Goal: Task Accomplishment & Management: Use online tool/utility

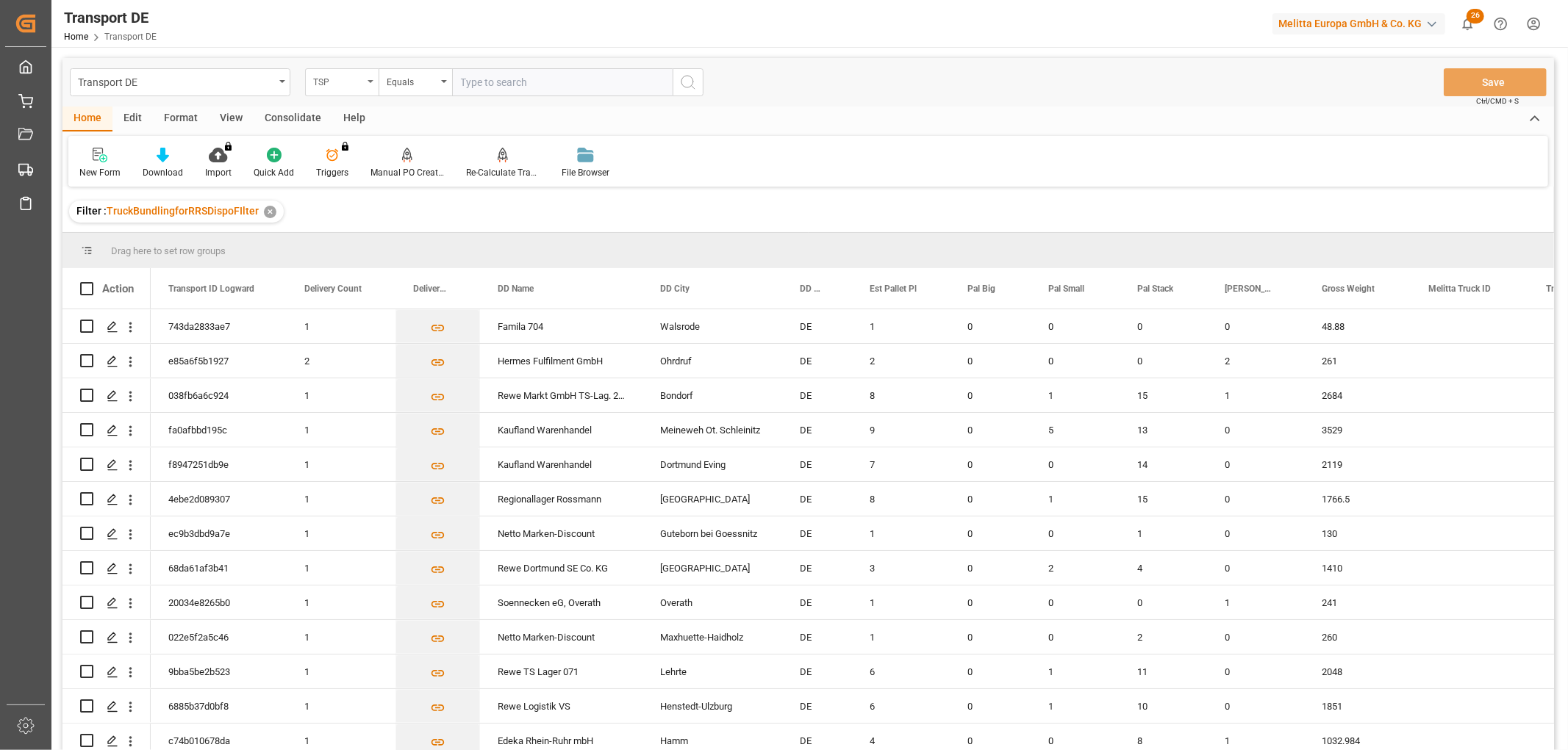
click at [341, 86] on div "TSP" at bounding box center [338, 80] width 50 height 16
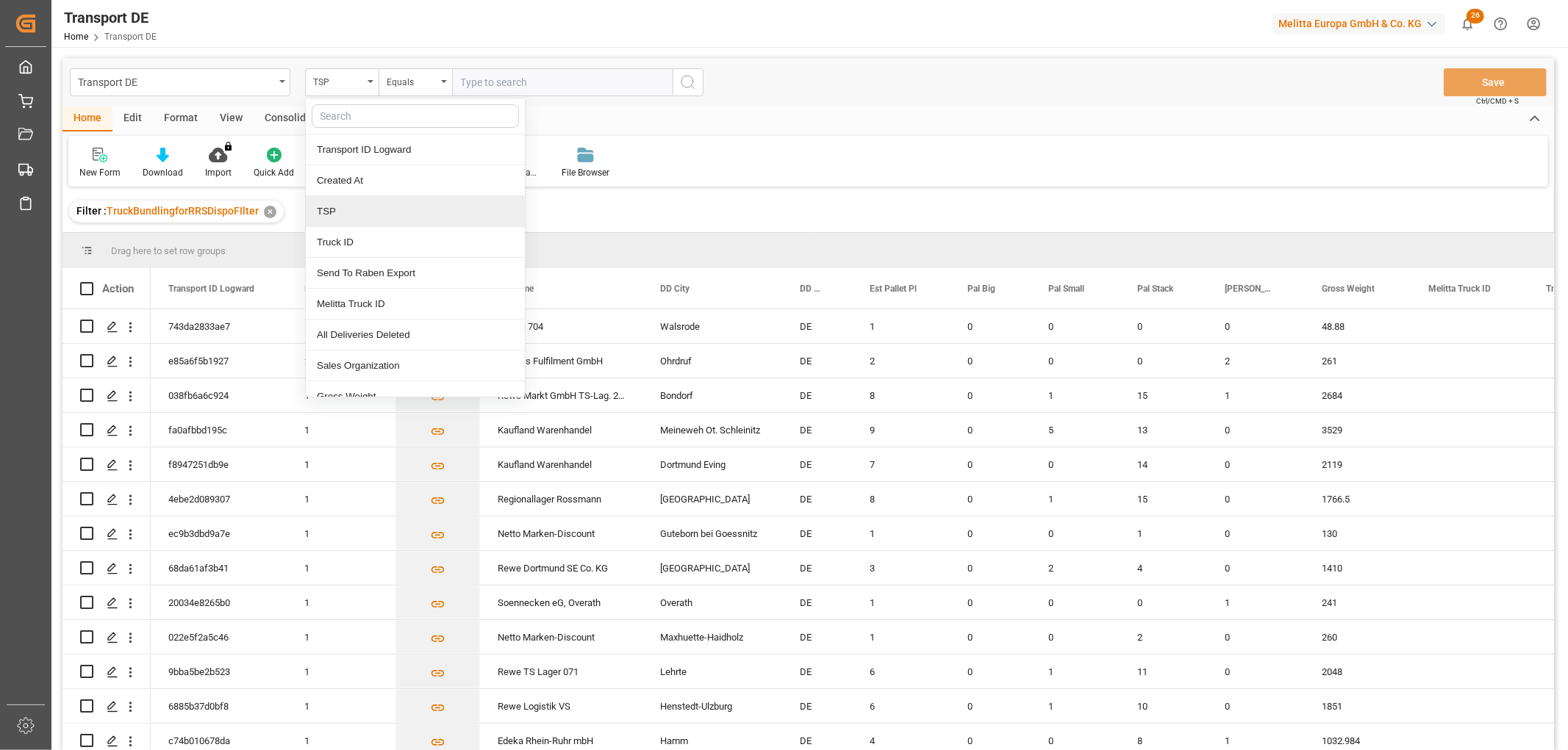
click at [354, 210] on div "TSP" at bounding box center [415, 212] width 219 height 31
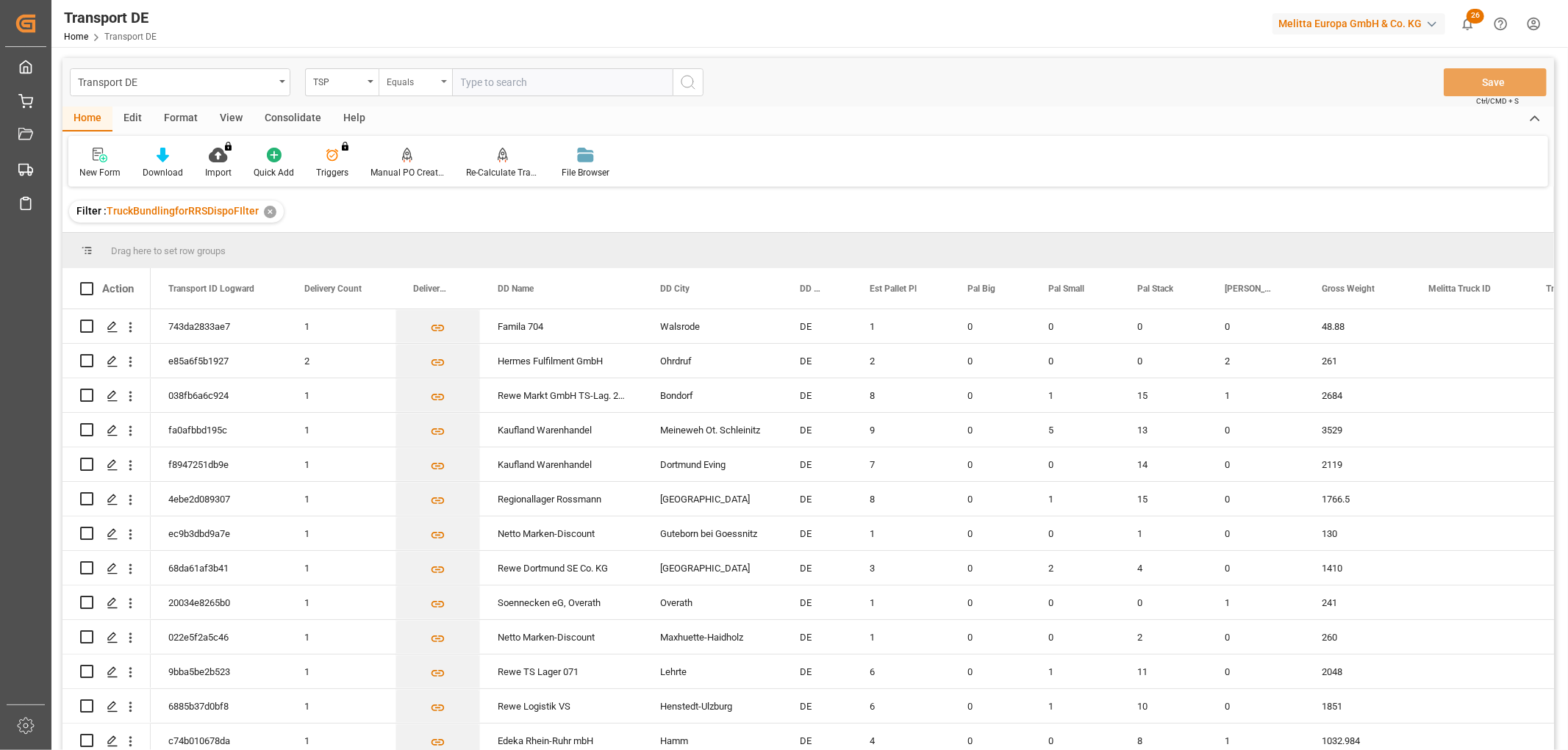
click at [413, 83] on div "Equals" at bounding box center [412, 80] width 50 height 16
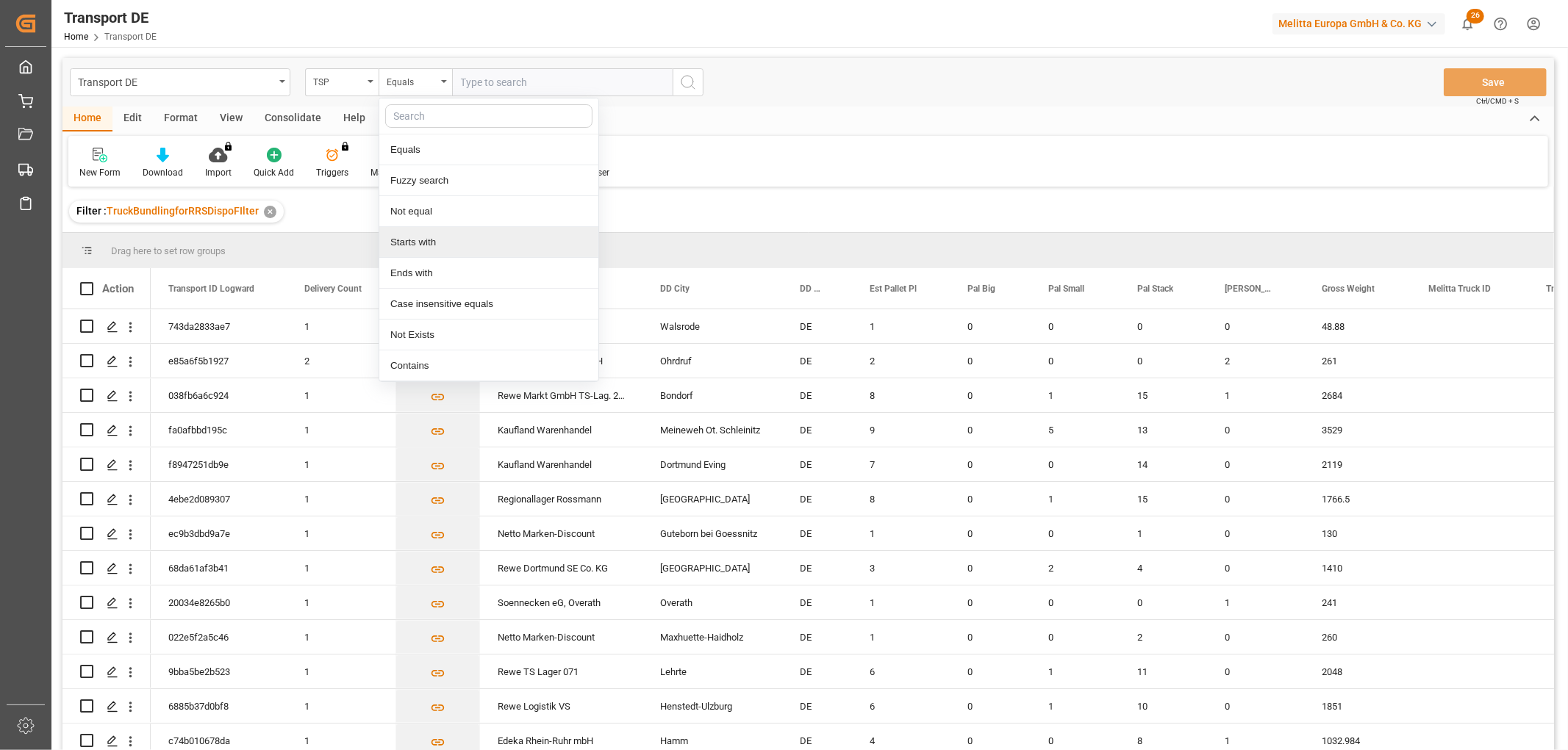
click at [429, 241] on div "Starts with" at bounding box center [488, 243] width 219 height 31
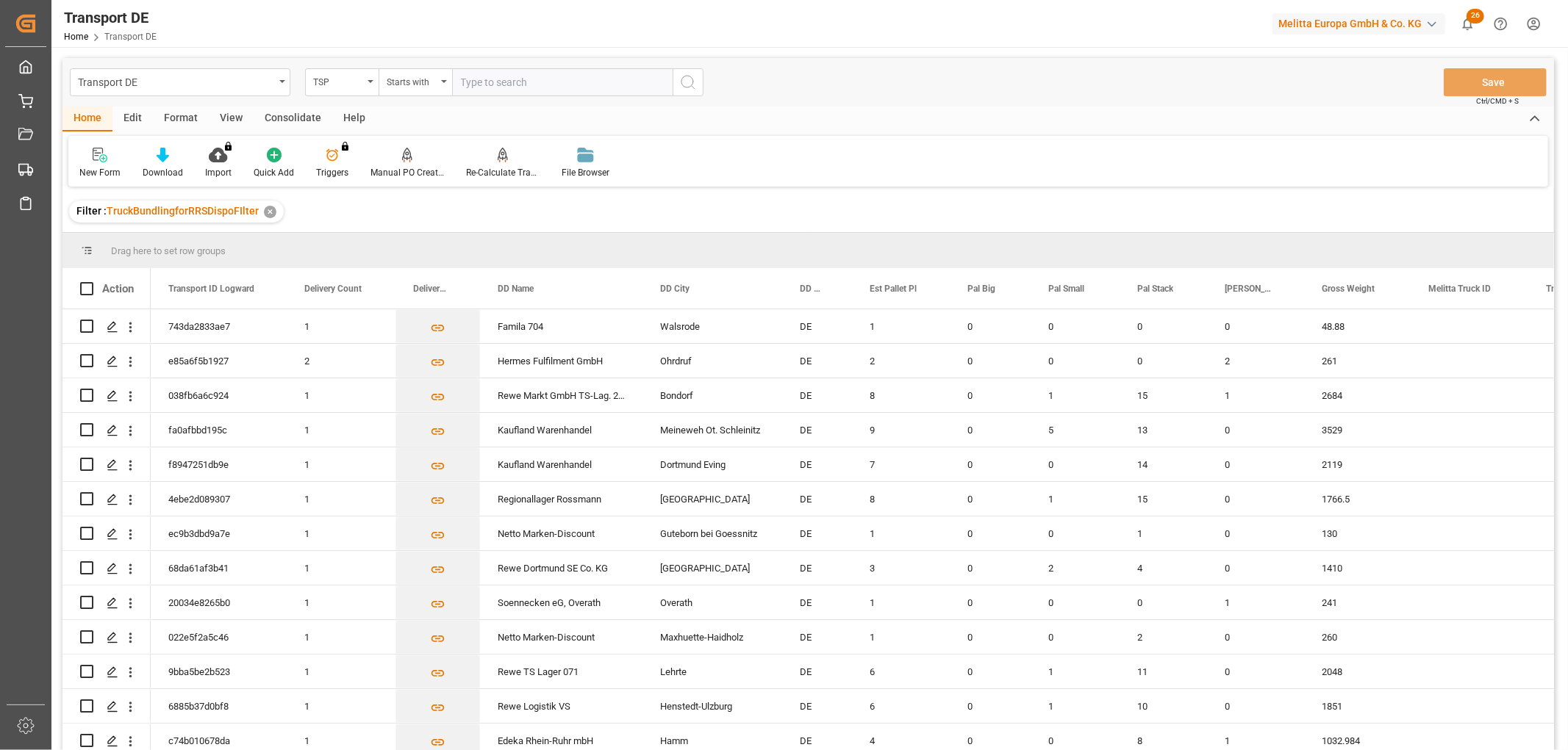
click at [481, 80] on input "text" at bounding box center [562, 82] width 220 height 28
type input "LIT DE"
click at [687, 82] on icon "search button" at bounding box center [688, 82] width 17 height 17
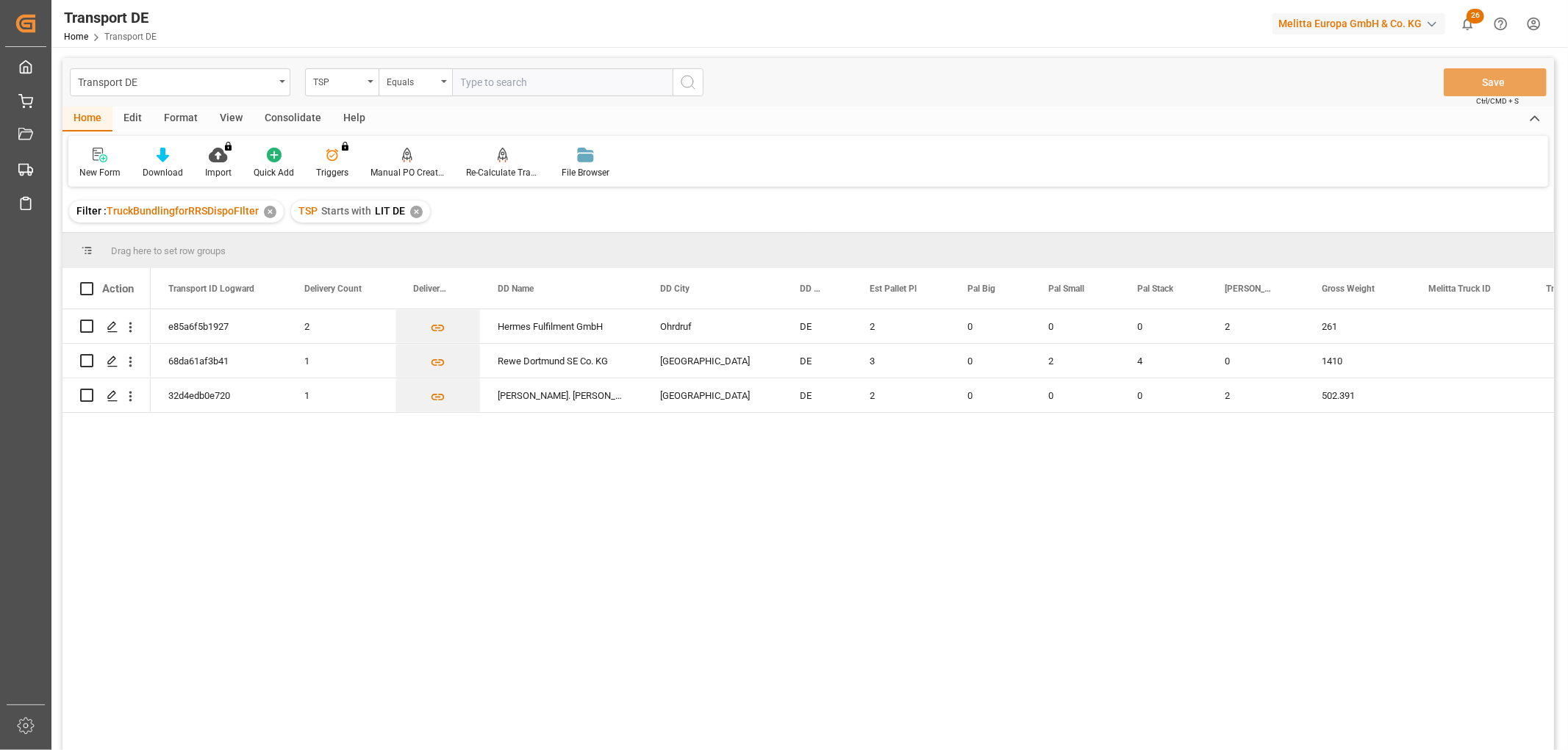
click at [412, 213] on div "✕" at bounding box center [416, 212] width 12 height 12
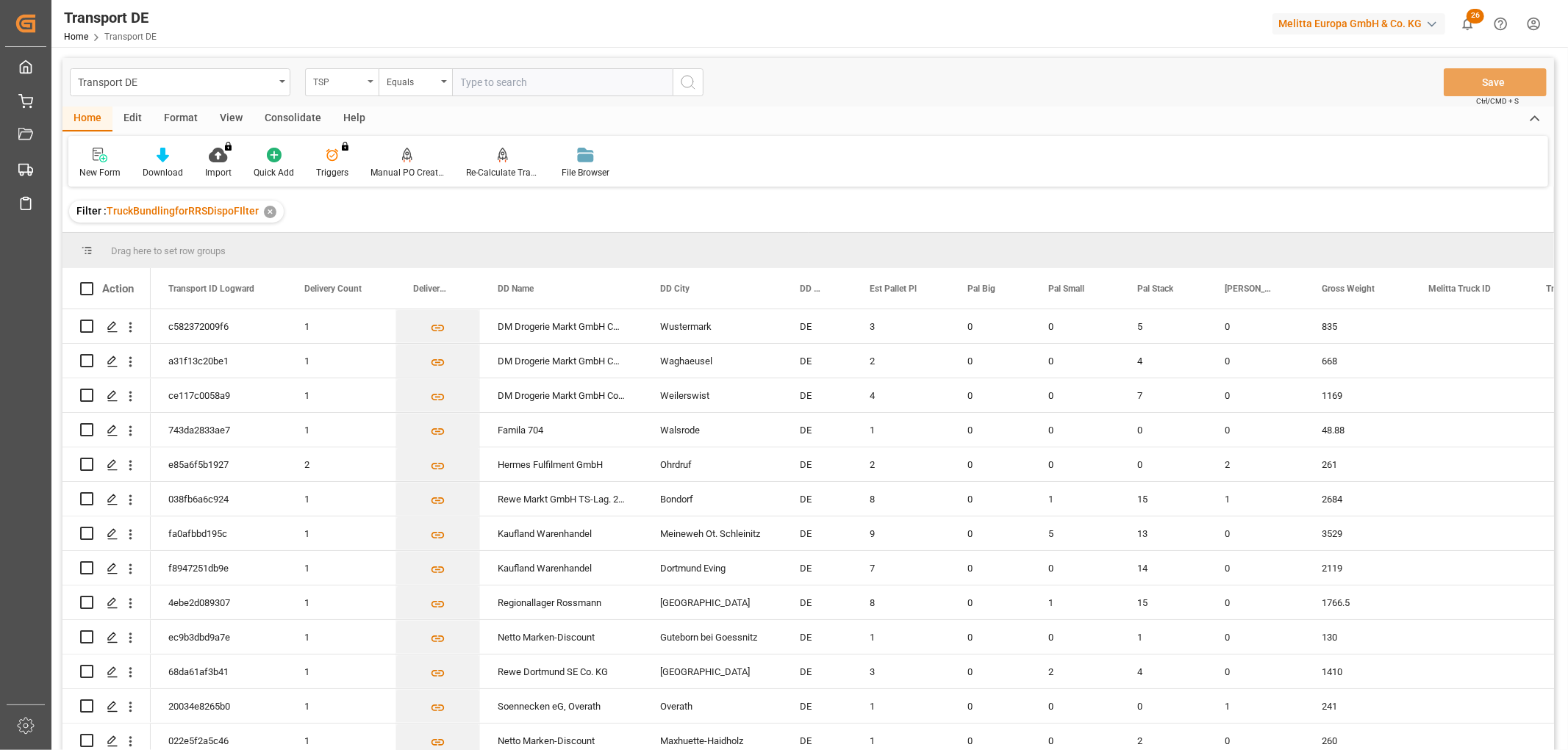
click at [340, 83] on div "TSP" at bounding box center [338, 80] width 50 height 16
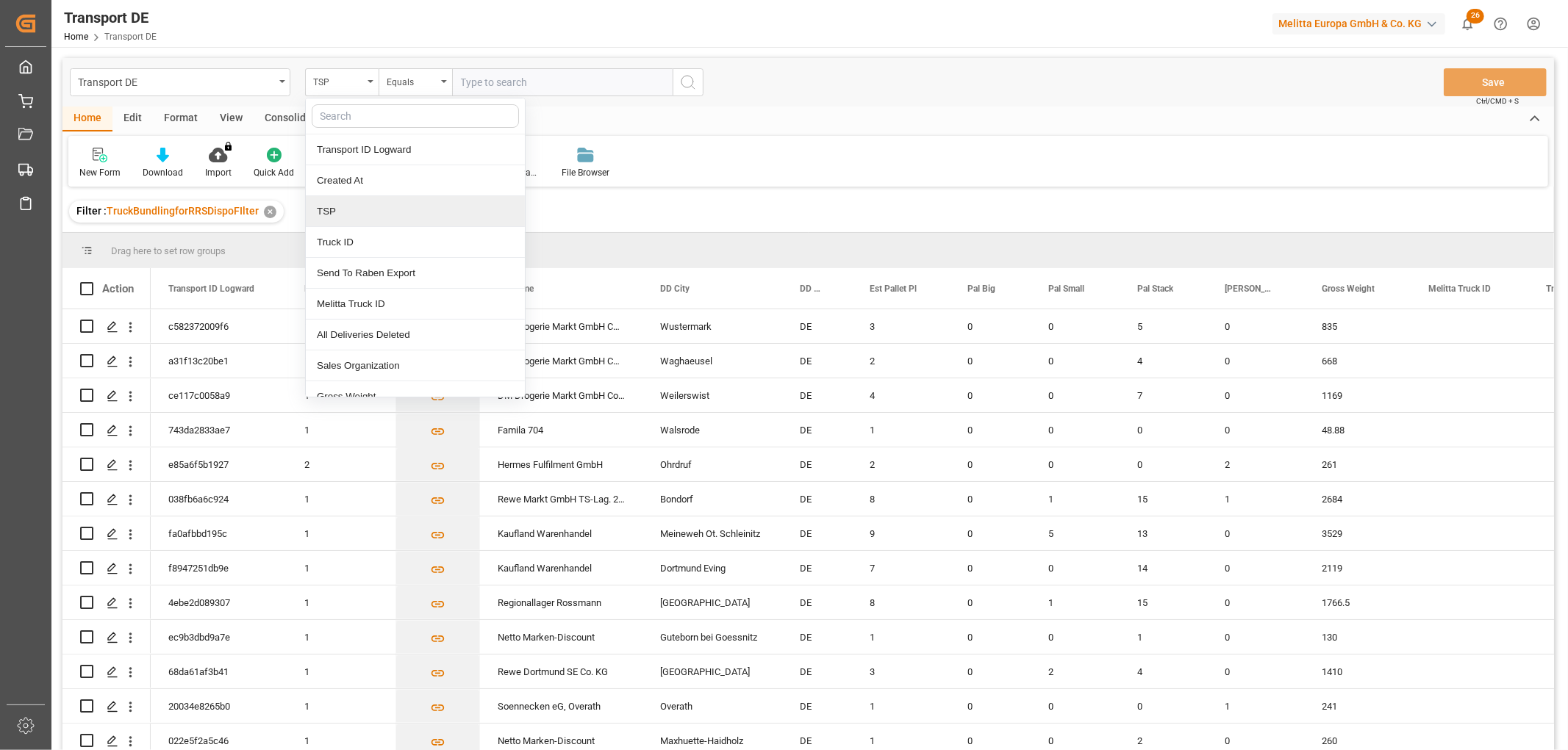
click at [345, 211] on div "TSP" at bounding box center [415, 212] width 219 height 31
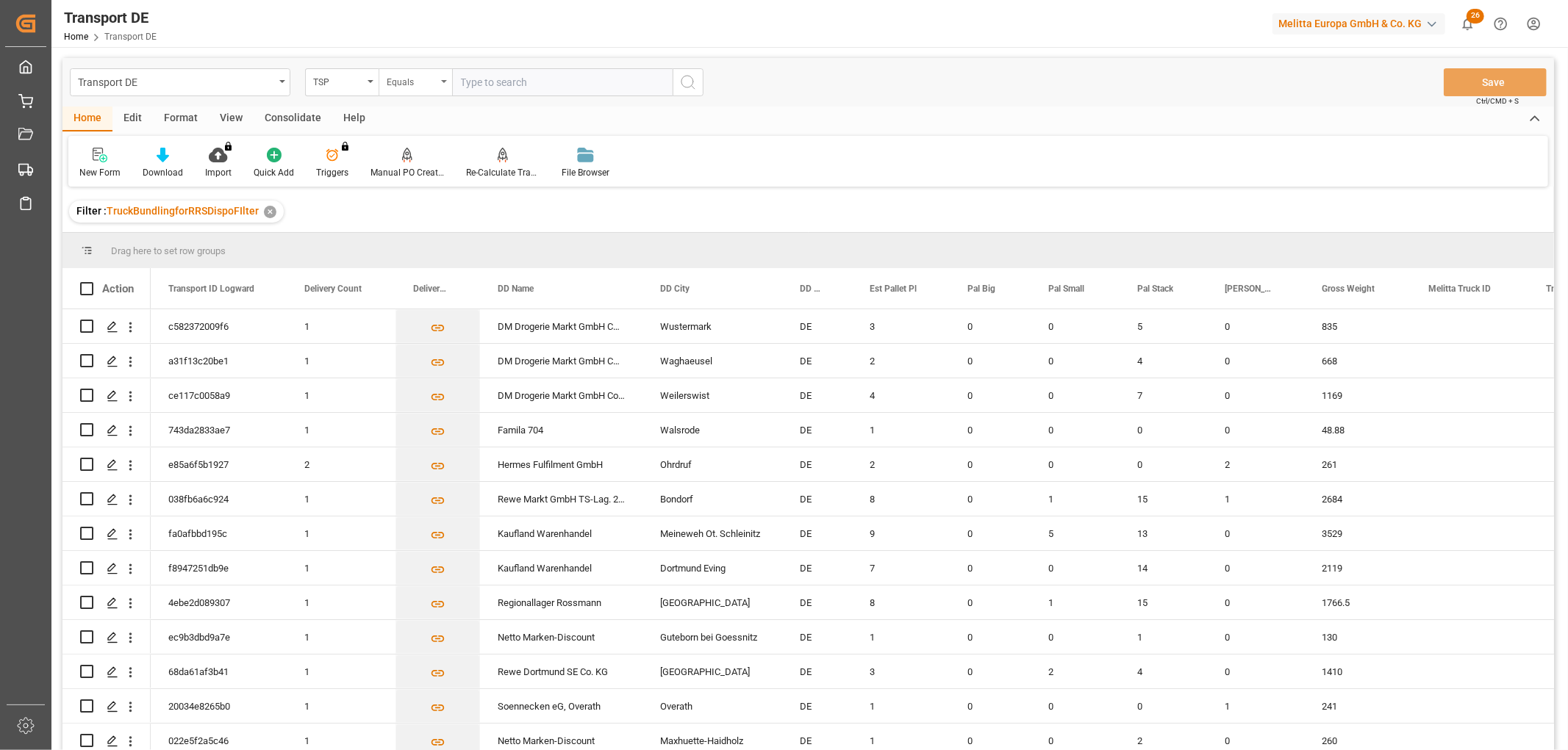
click at [397, 72] on div "Equals" at bounding box center [412, 80] width 50 height 16
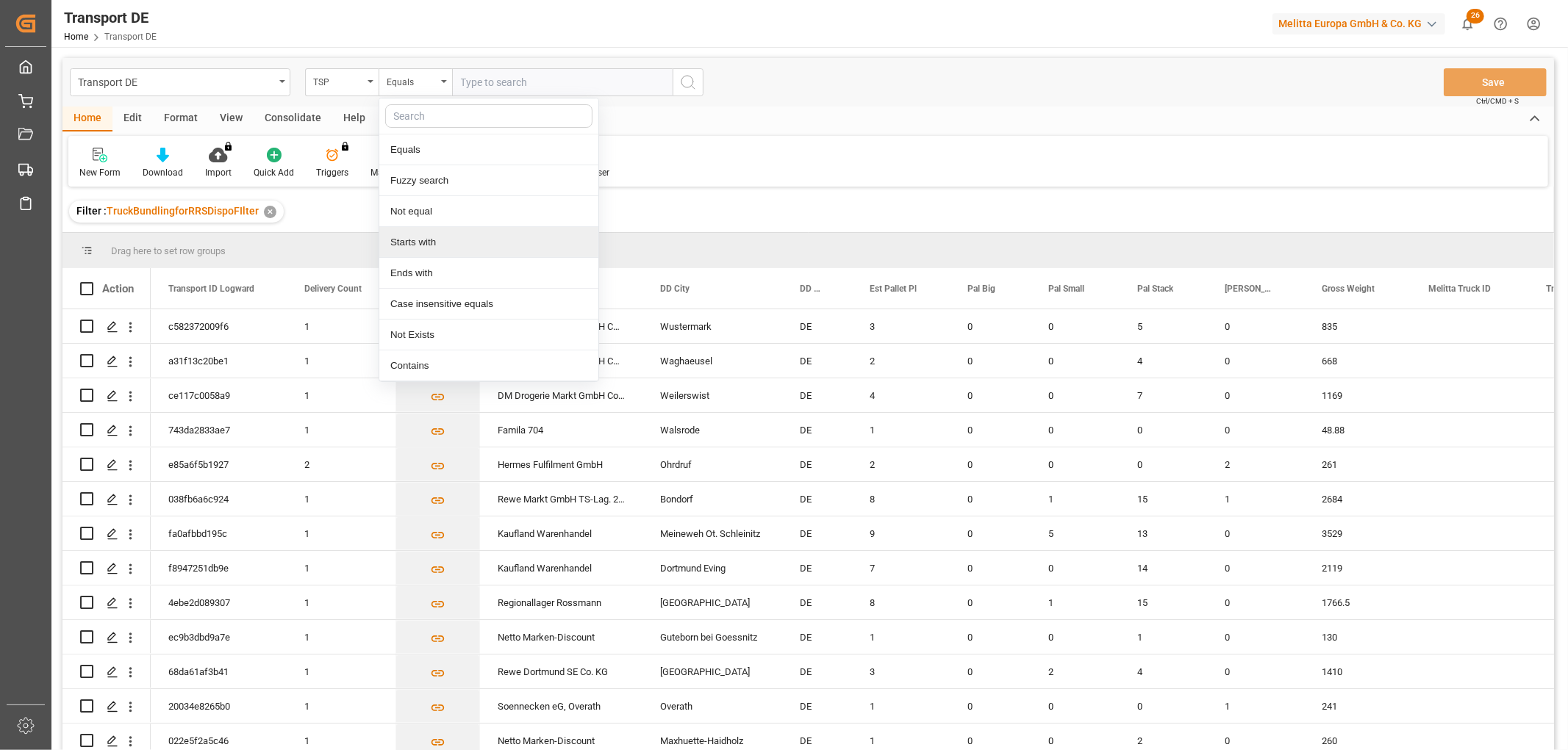
click at [412, 248] on div "Starts with" at bounding box center [488, 243] width 219 height 31
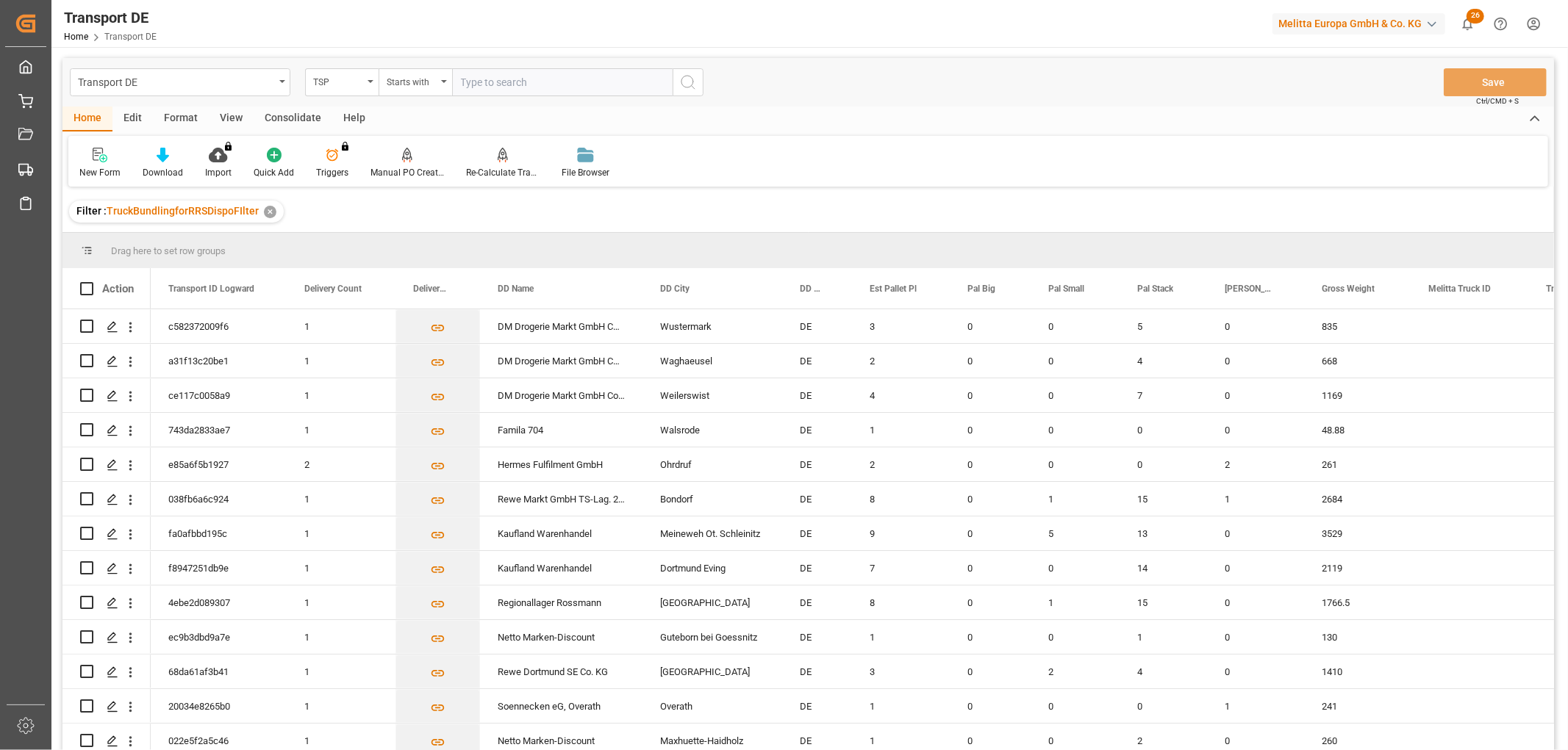
click at [461, 80] on input "text" at bounding box center [562, 82] width 220 height 28
type input "[PERSON_NAME]"
click at [689, 75] on icon "search button" at bounding box center [688, 82] width 17 height 17
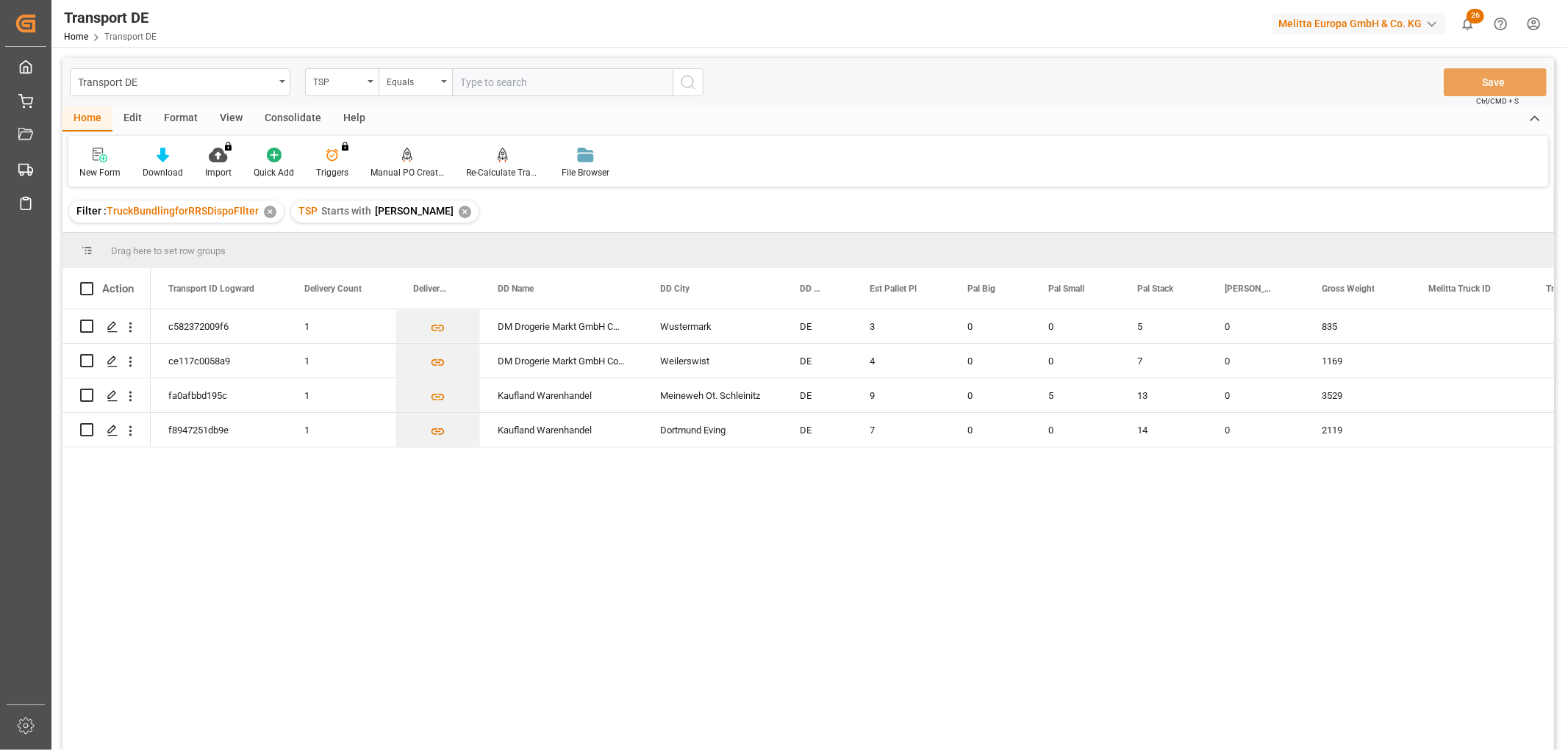
click at [284, 113] on div "Consolidate" at bounding box center [292, 119] width 79 height 25
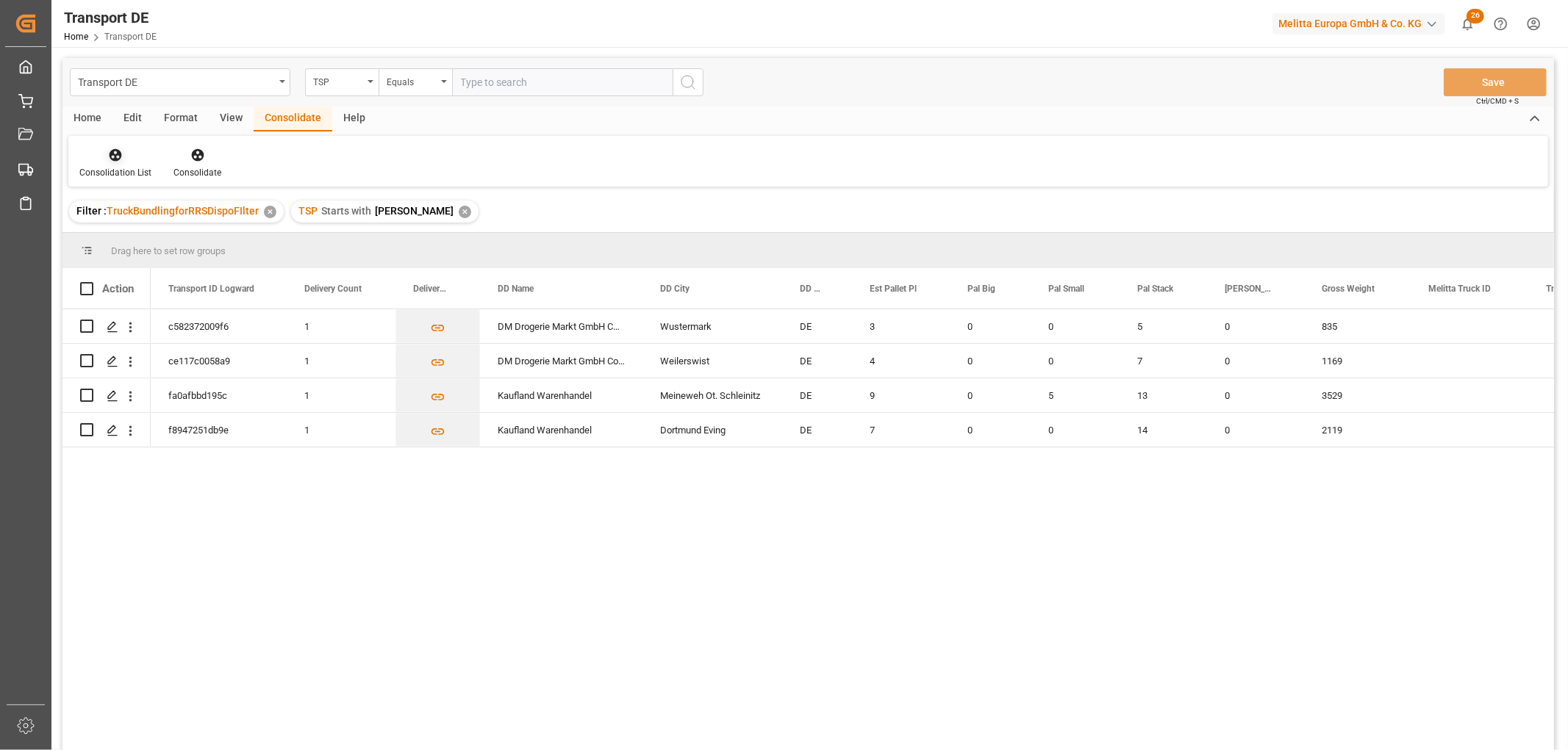
click at [112, 152] on icon at bounding box center [115, 155] width 12 height 12
click at [122, 232] on div "Transport DE TSP Equals Save Ctrl/CMD + S Home Edit Format View Consolidate Hel…" at bounding box center [808, 423] width 1492 height 731
click at [86, 325] on input "Press Space to toggle row selection (unchecked)" at bounding box center [86, 326] width 13 height 13
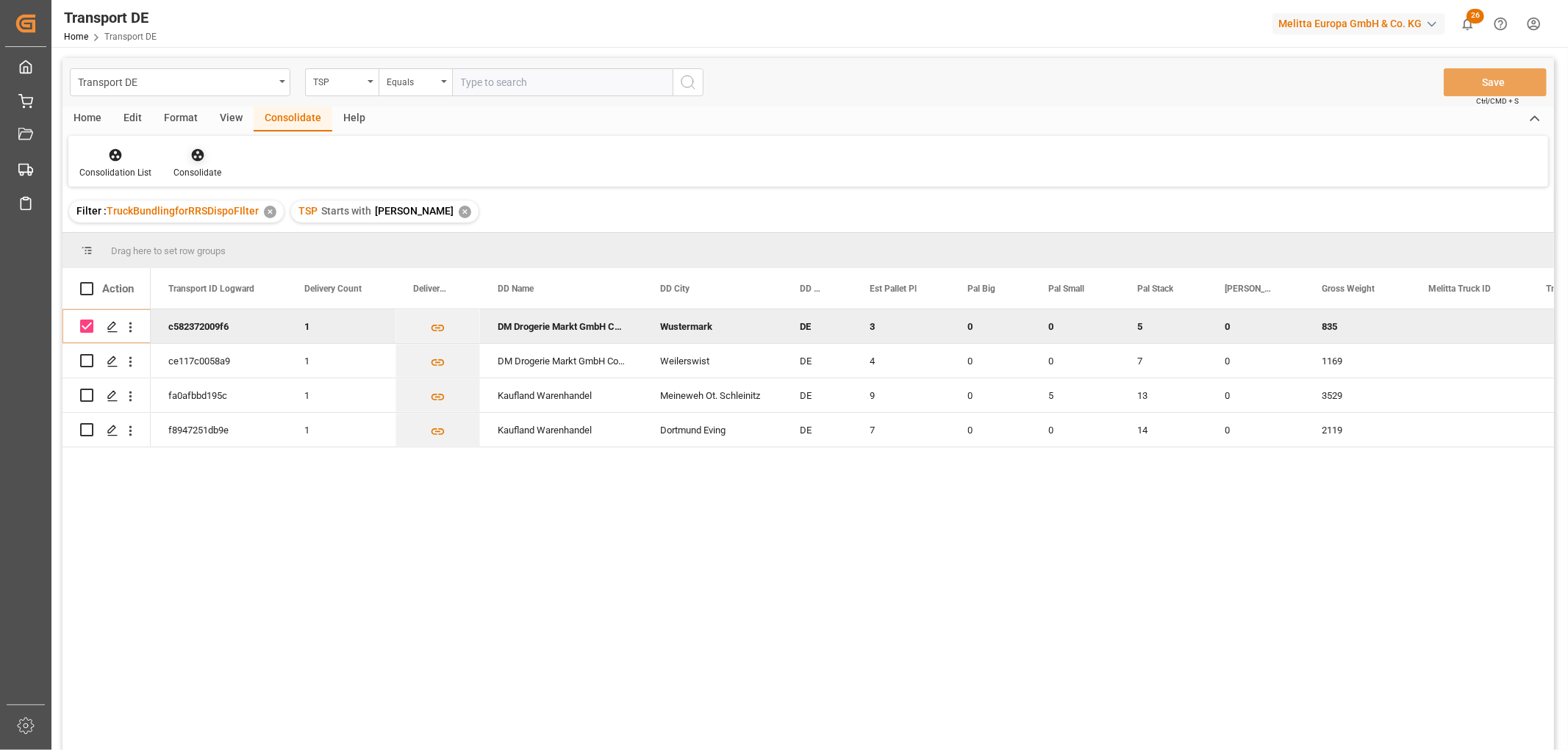
click at [194, 155] on icon at bounding box center [197, 155] width 12 height 12
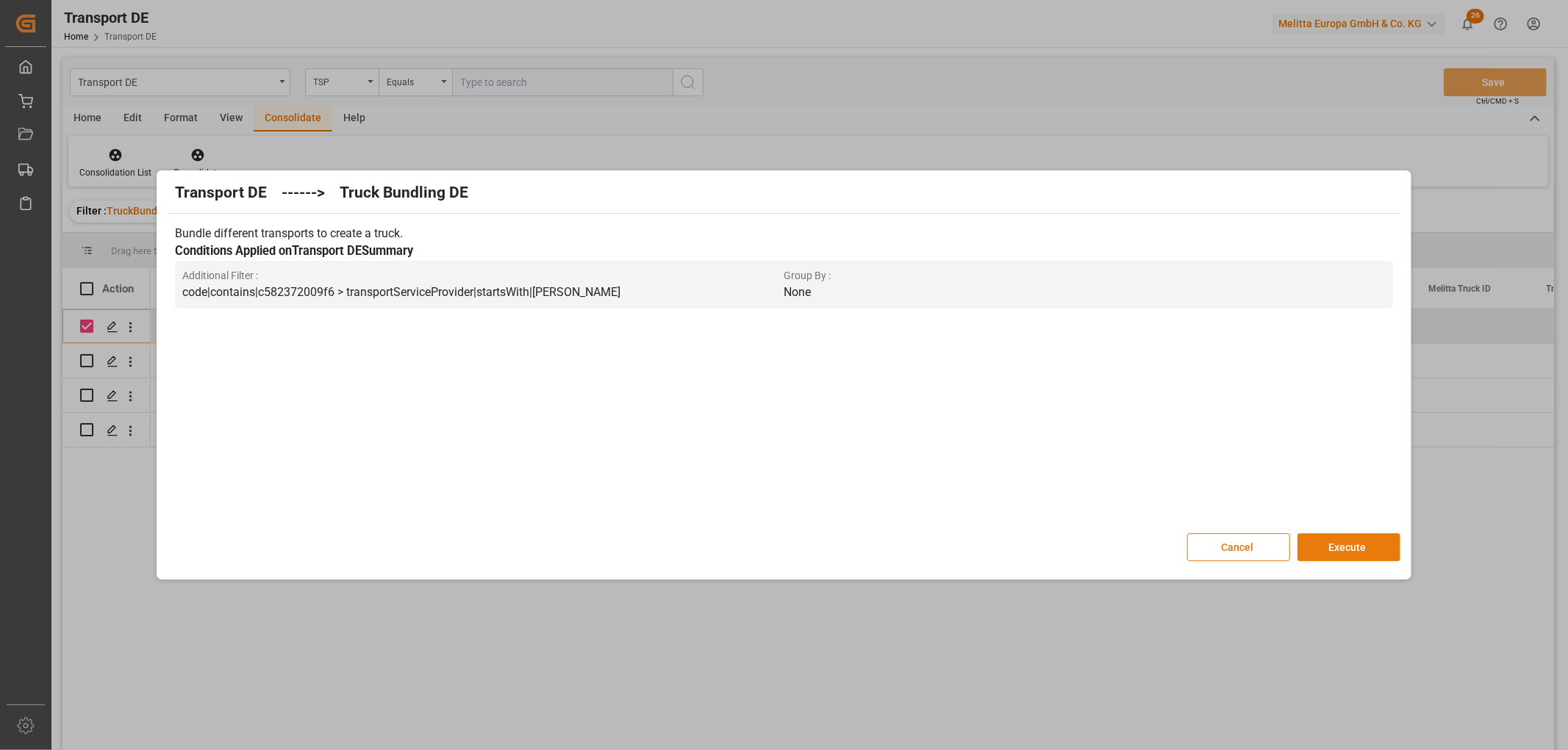
click at [1349, 541] on button "Execute" at bounding box center [1349, 547] width 103 height 28
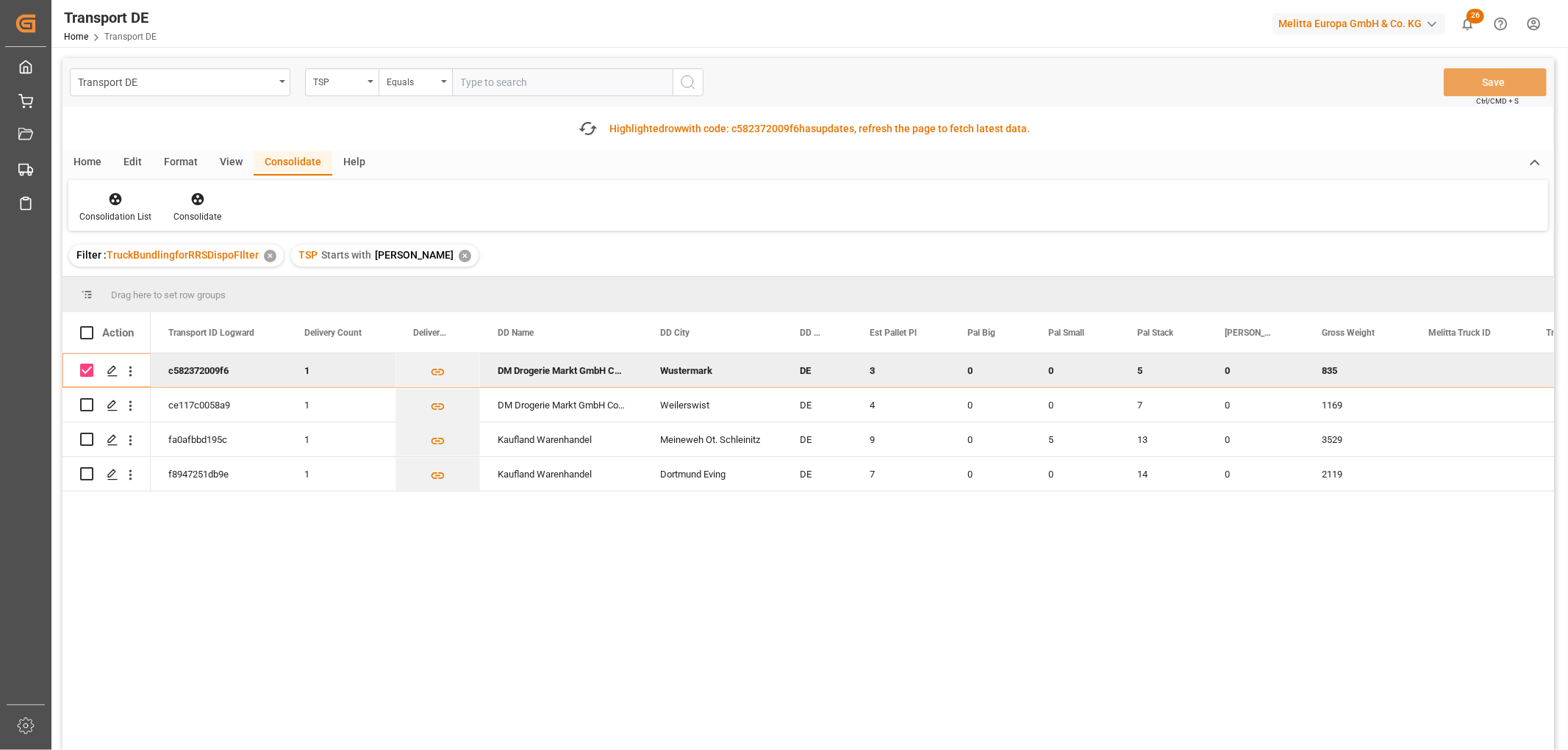
click at [84, 368] on input "Press Space to toggle row selection (checked)" at bounding box center [86, 370] width 13 height 13
checkbox input "false"
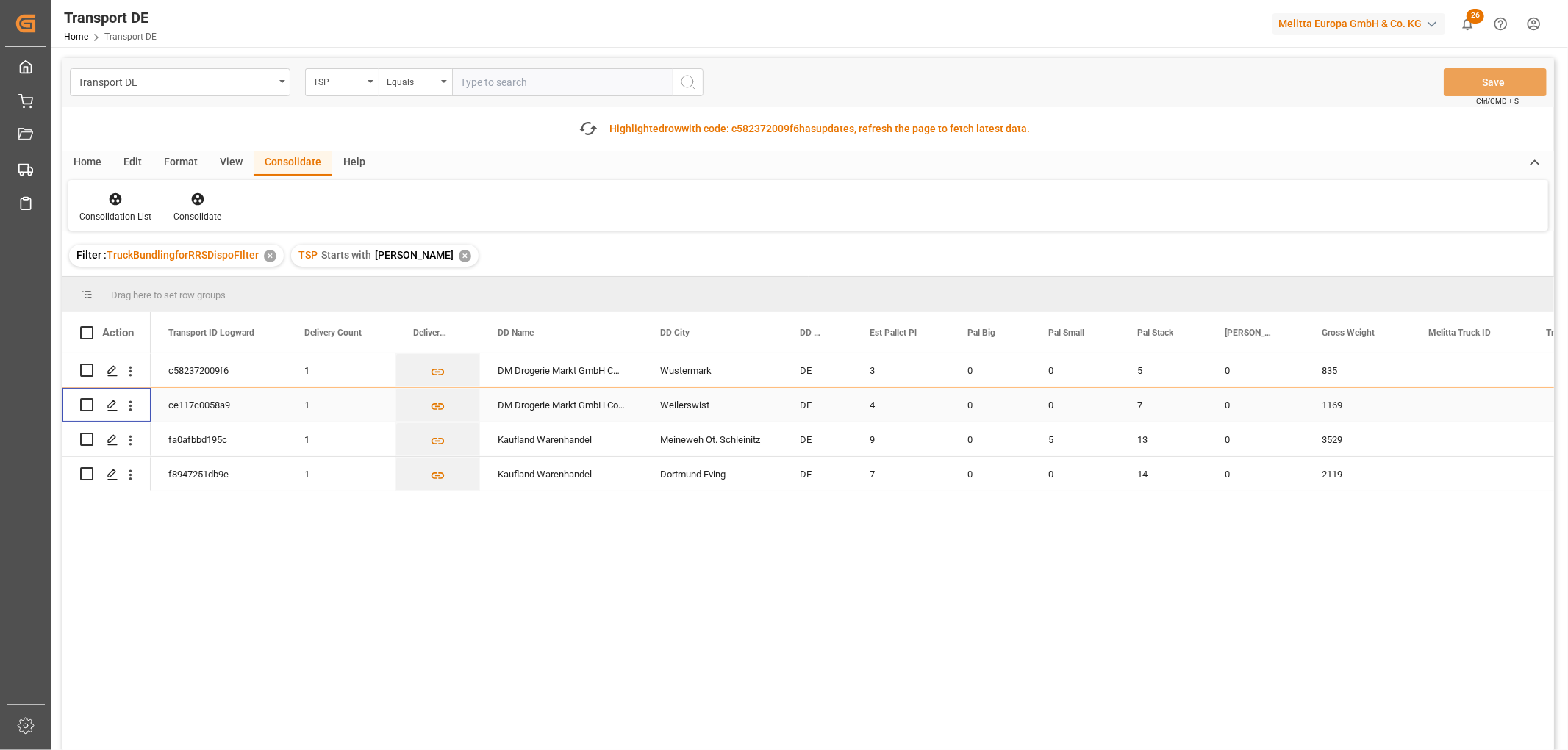
click at [87, 405] on input "Press Space to toggle row selection (unchecked)" at bounding box center [86, 404] width 13 height 13
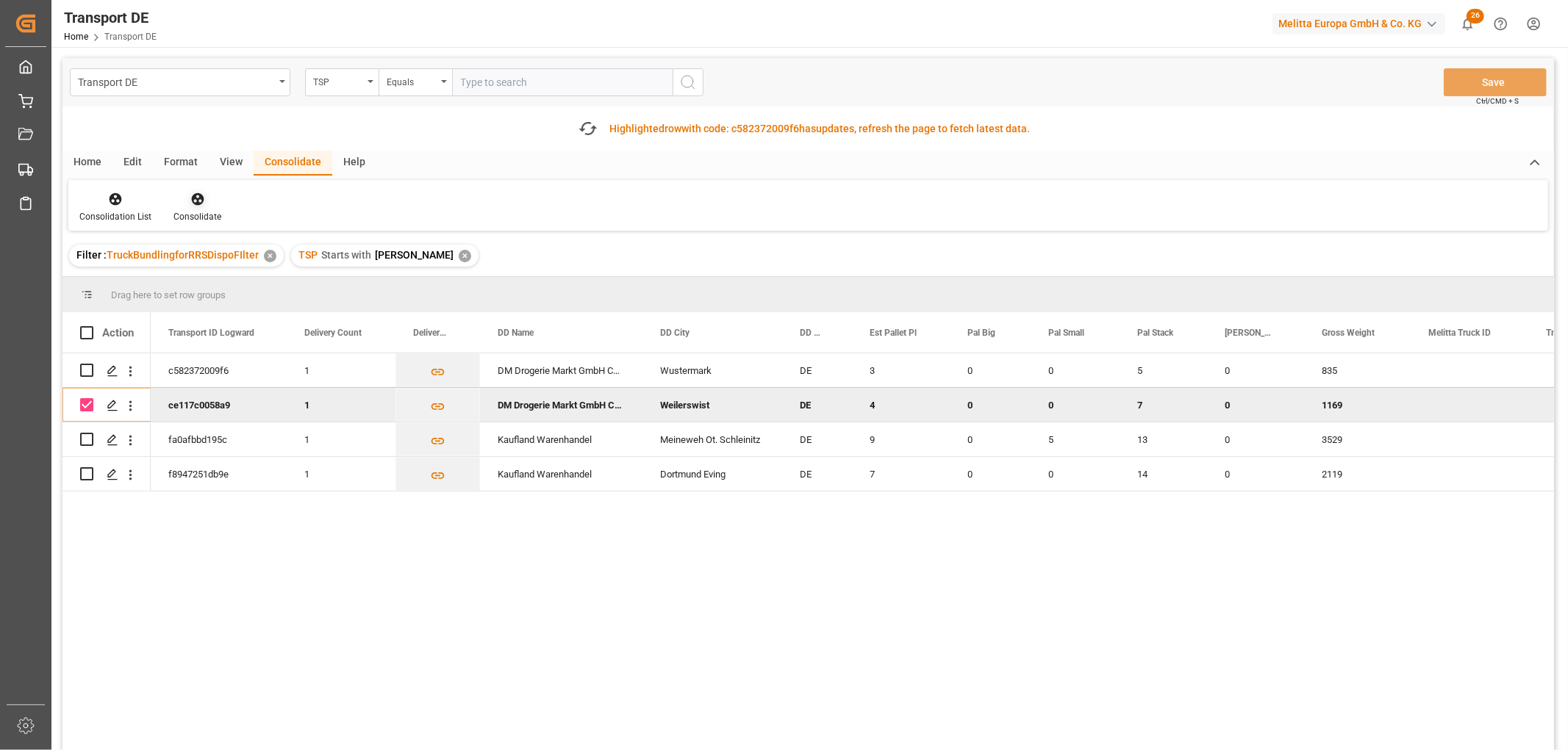
click at [193, 200] on icon at bounding box center [198, 199] width 15 height 15
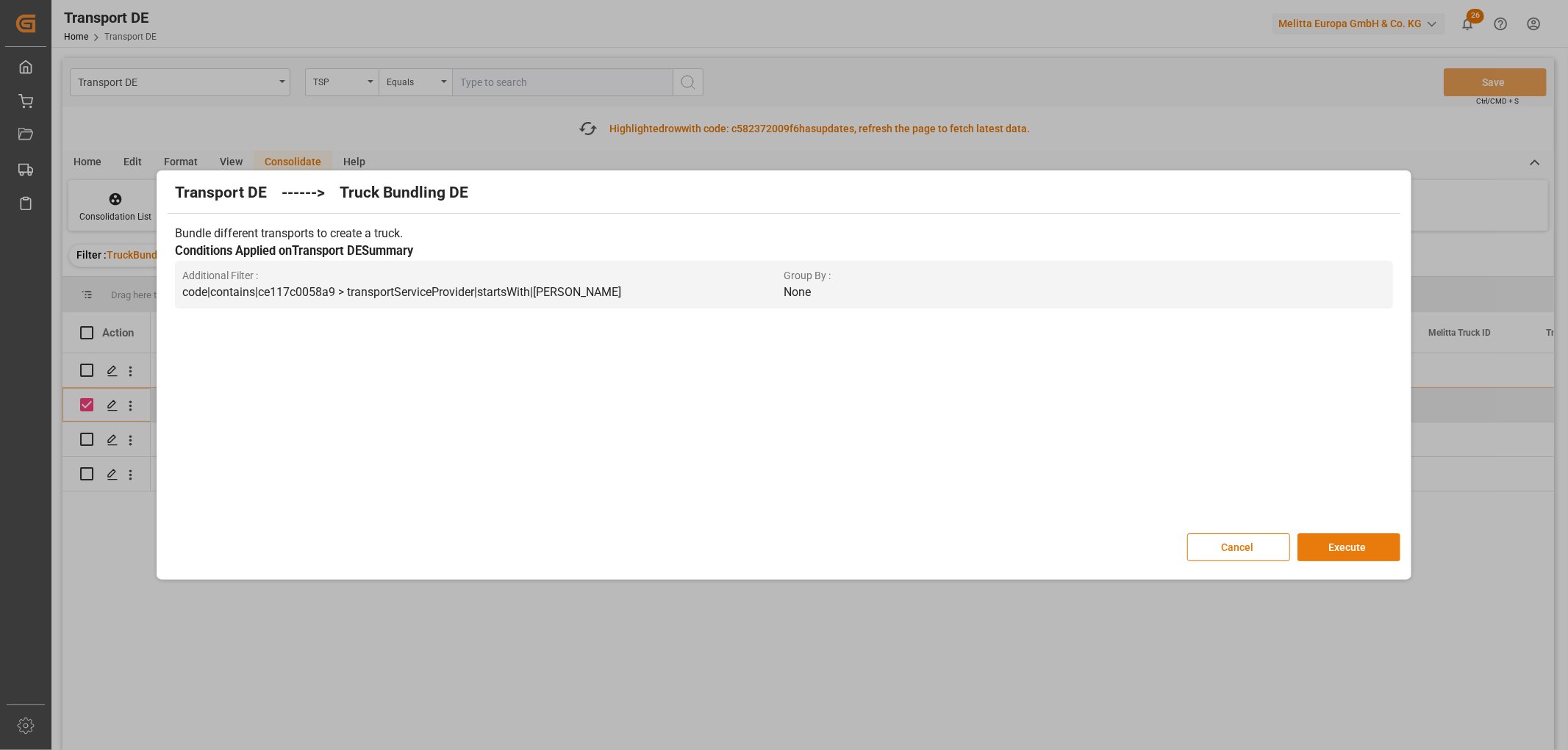
click at [1343, 545] on button "Execute" at bounding box center [1349, 547] width 103 height 28
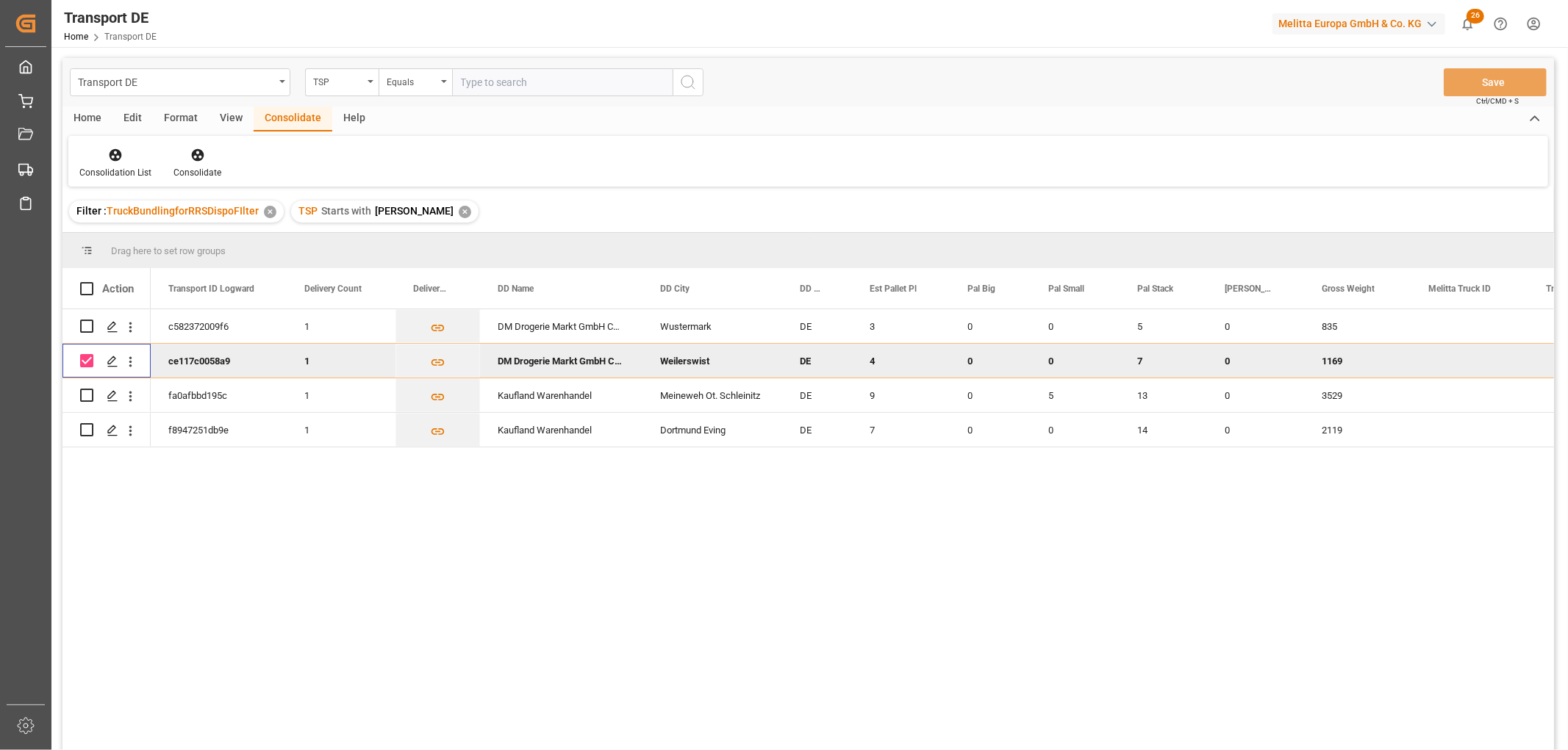
click at [89, 358] on input "Press Space to toggle row selection (checked)" at bounding box center [86, 361] width 13 height 13
checkbox input "false"
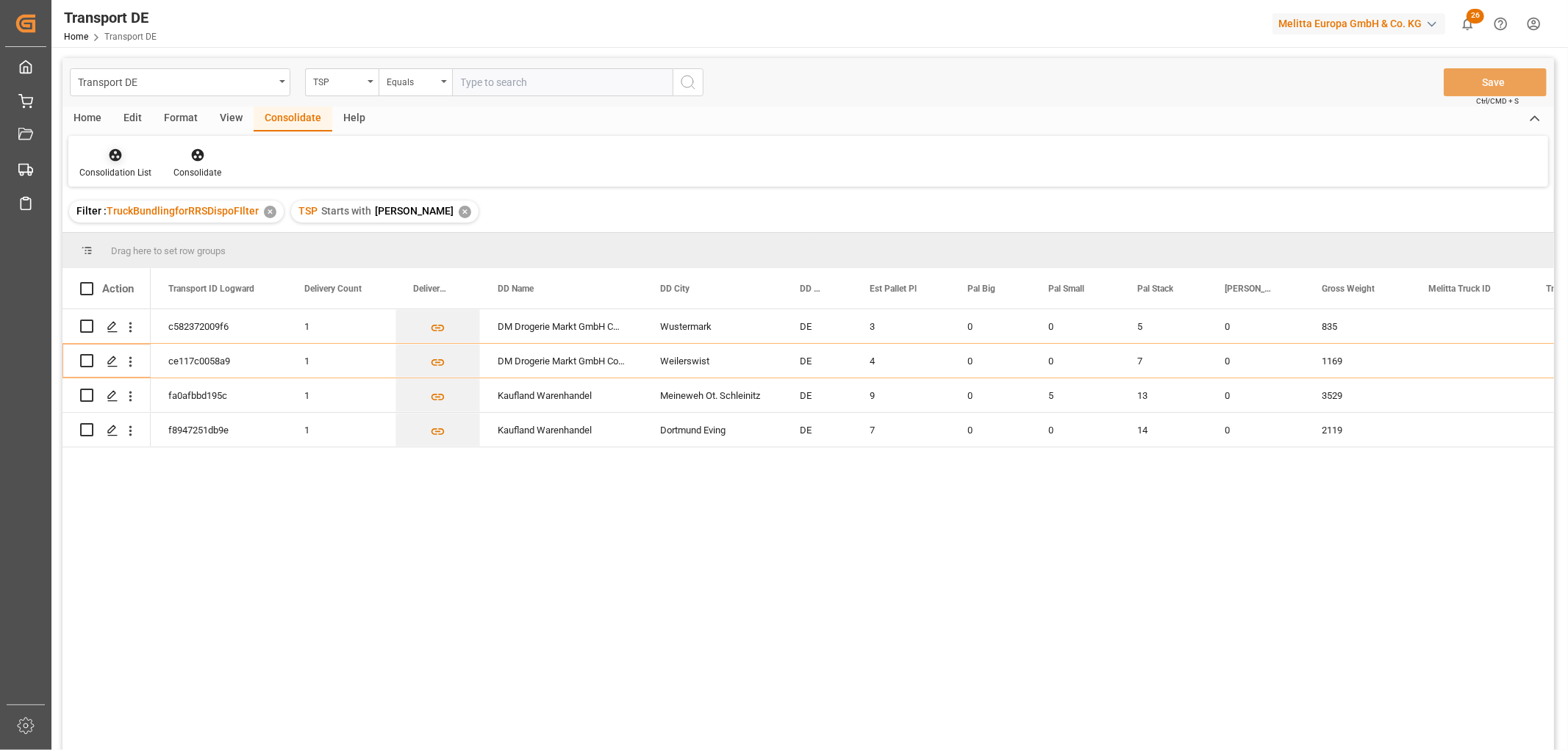
click at [114, 157] on icon at bounding box center [115, 154] width 15 height 15
click at [125, 238] on div "Transport DE TSP Equals Save Ctrl/CMD + S Home Edit Format View Consolidate Hel…" at bounding box center [808, 423] width 1492 height 731
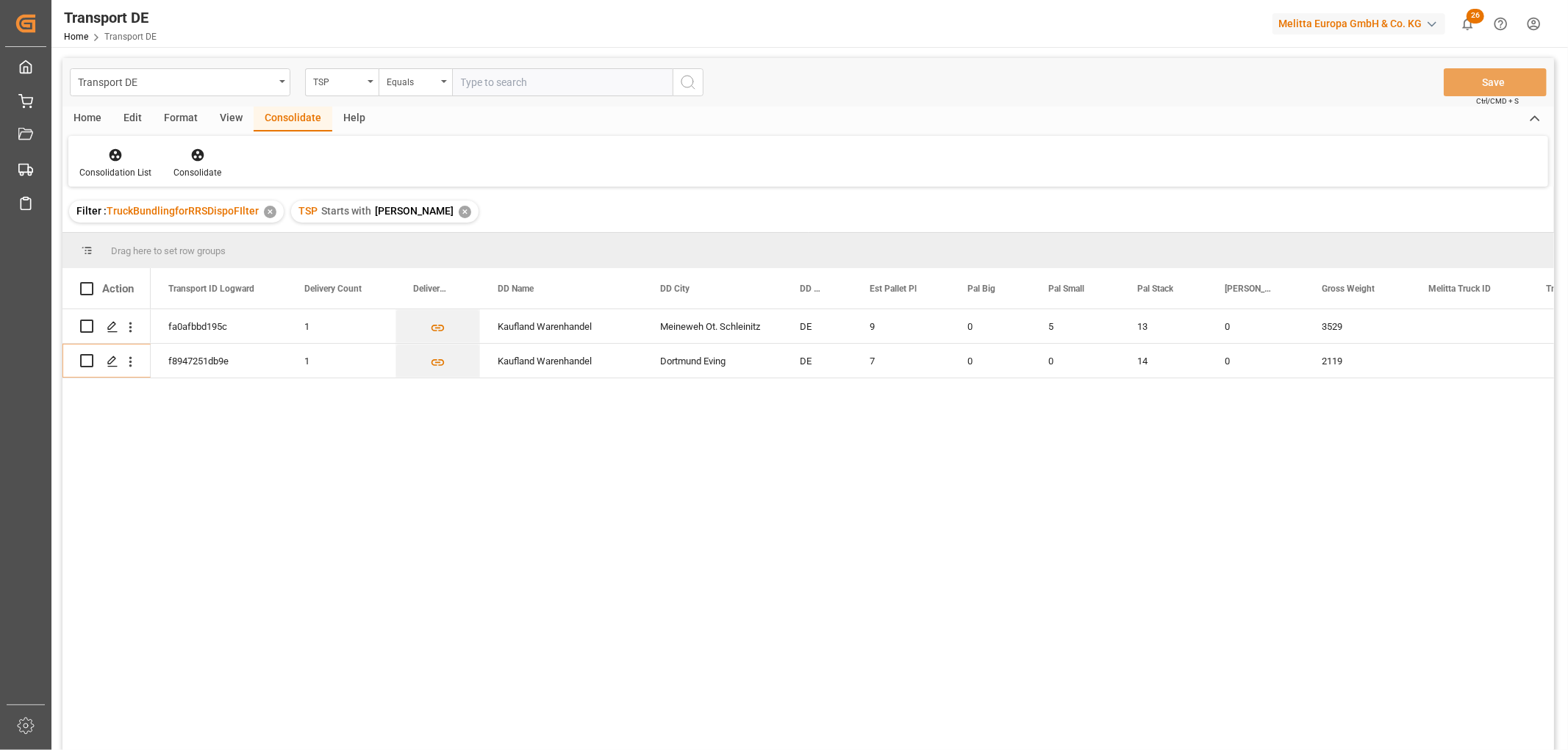
click at [459, 213] on div "✕" at bounding box center [465, 212] width 12 height 12
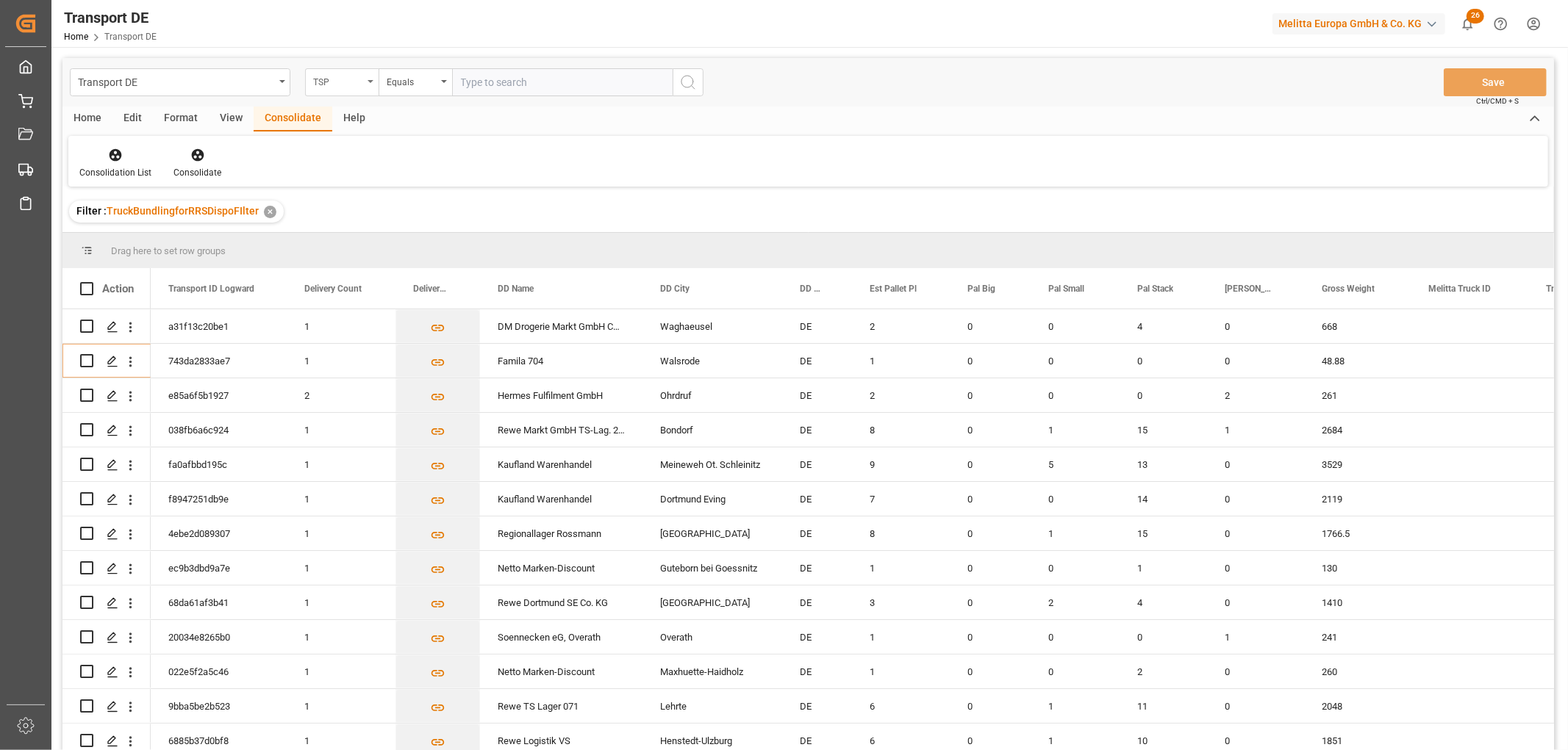
click at [340, 81] on div "TSP" at bounding box center [338, 80] width 50 height 16
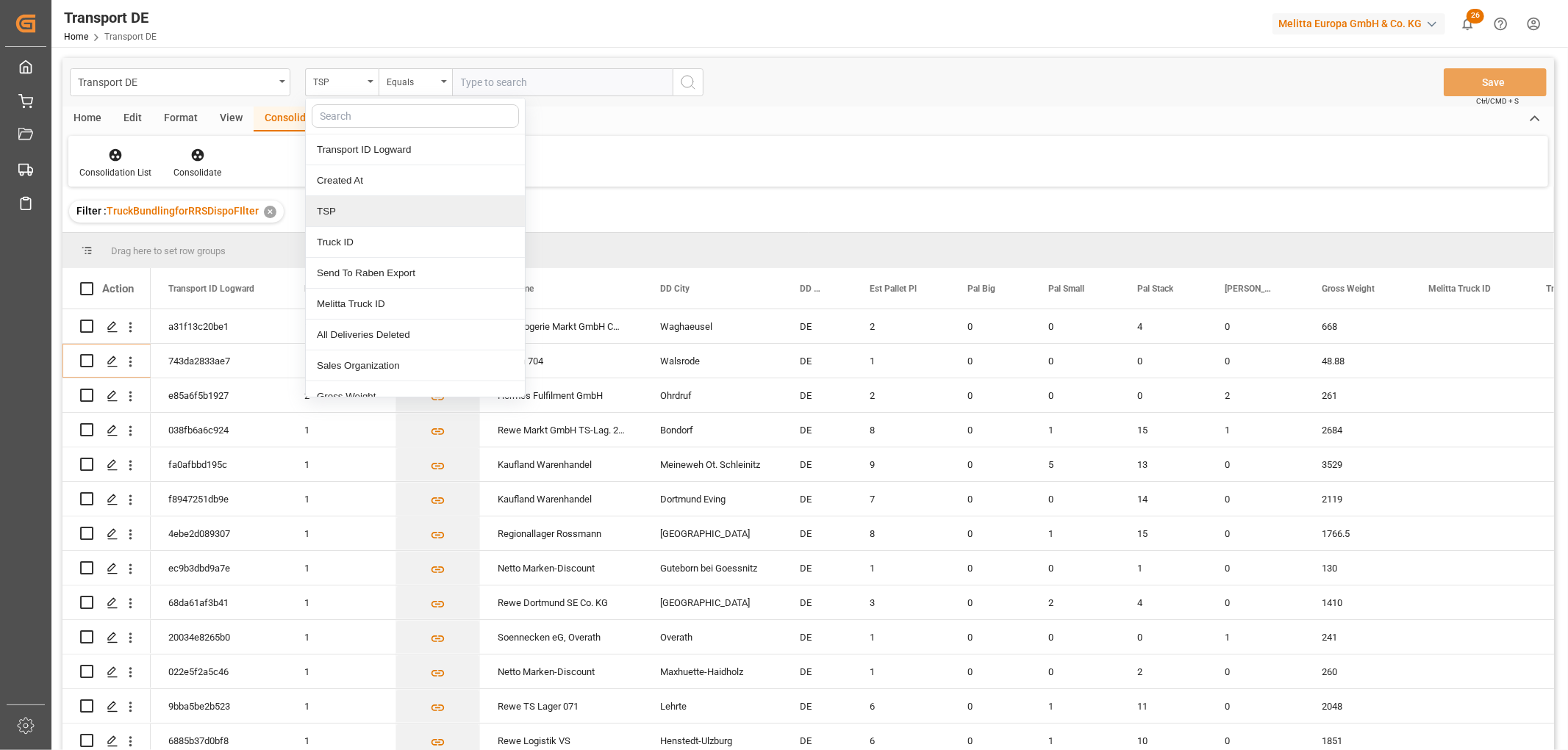
drag, startPoint x: 341, startPoint y: 218, endPoint x: 357, endPoint y: 187, distance: 34.9
click at [342, 218] on div "TSP" at bounding box center [415, 212] width 219 height 31
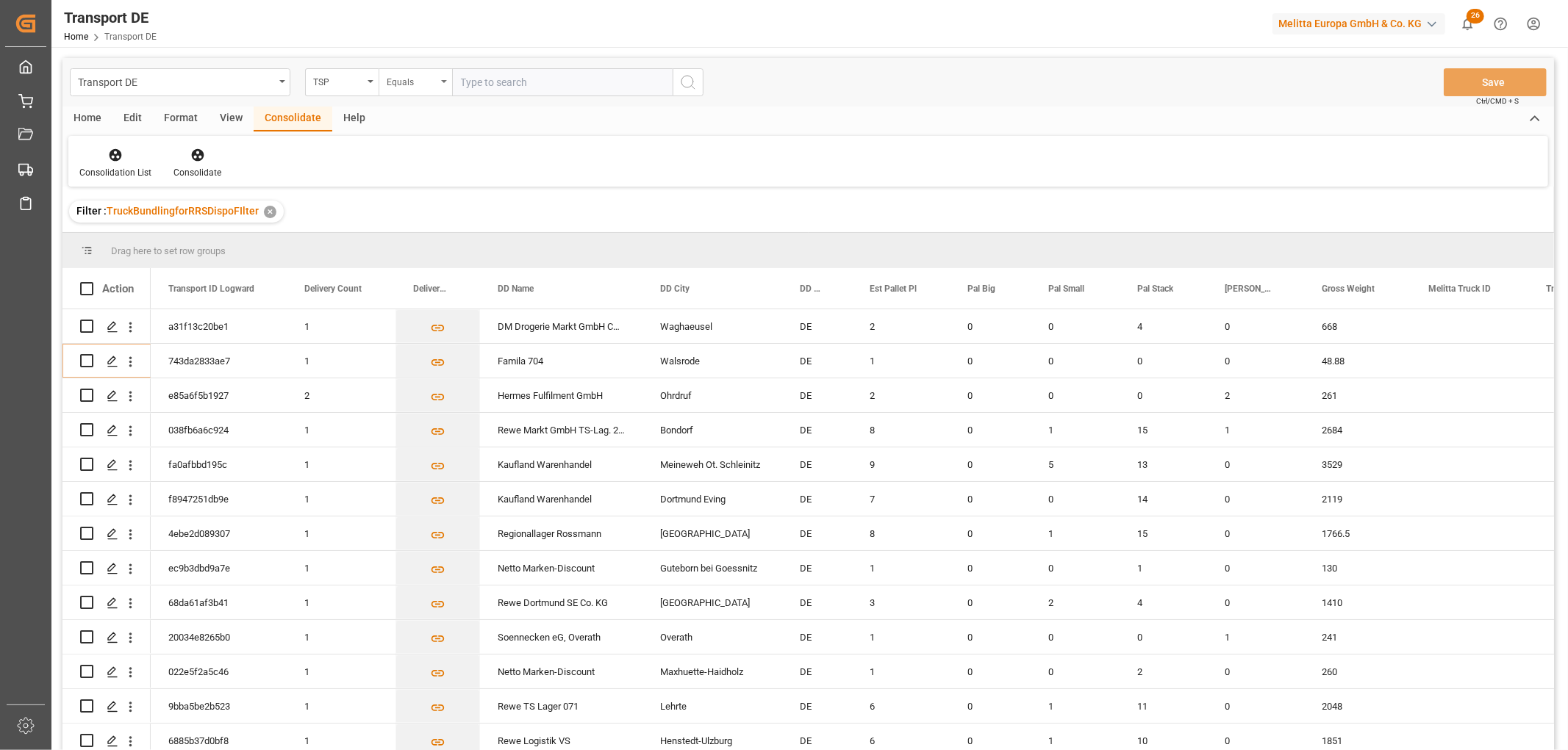
click at [402, 84] on div "Equals" at bounding box center [412, 80] width 50 height 16
click at [402, 239] on div "Starts with" at bounding box center [488, 243] width 219 height 31
click at [470, 80] on input "text" at bounding box center [562, 82] width 220 height 28
type input "Dachser DE"
click at [689, 83] on icon "search button" at bounding box center [688, 82] width 17 height 17
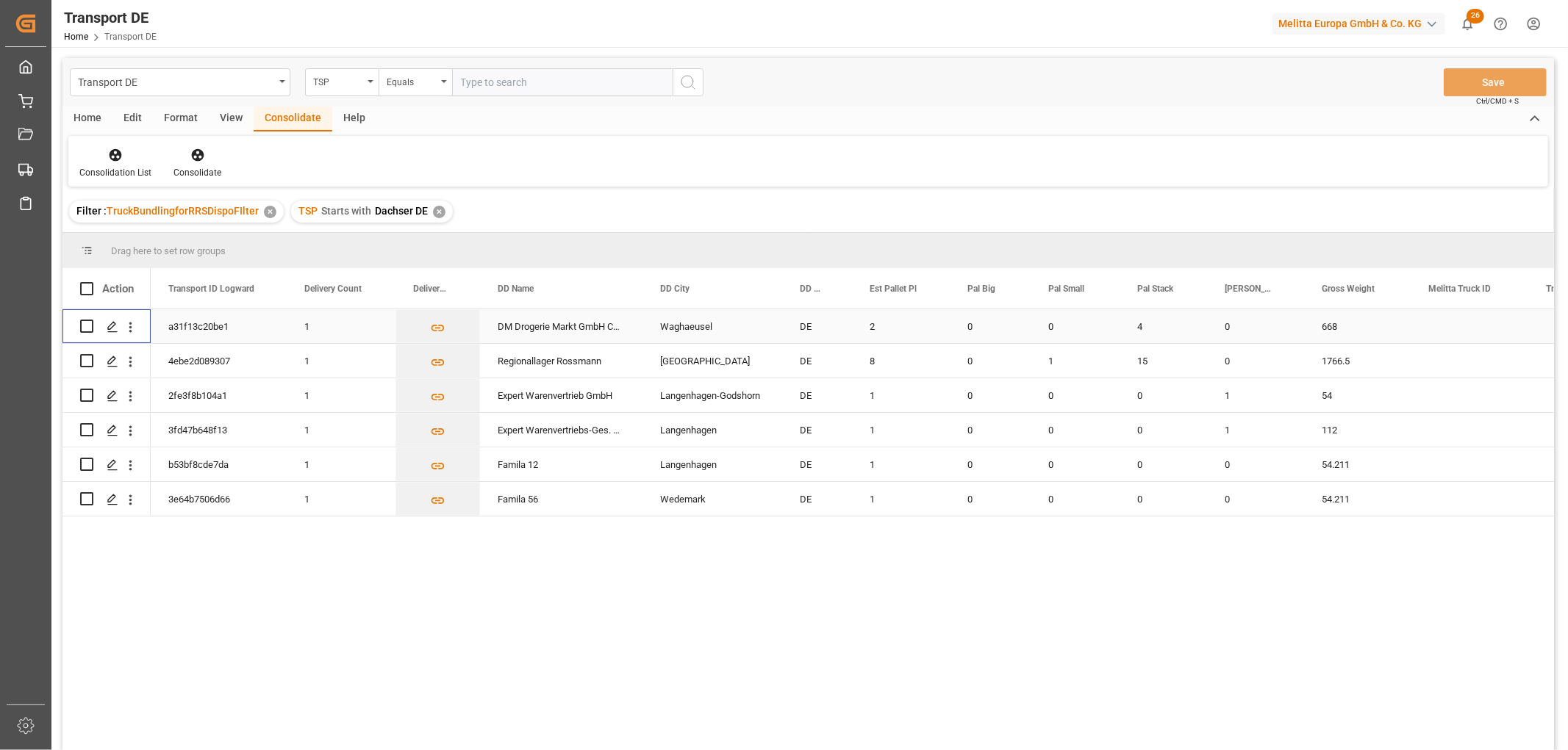
click at [89, 325] on input "Press Space to toggle row selection (unchecked)" at bounding box center [86, 326] width 13 height 13
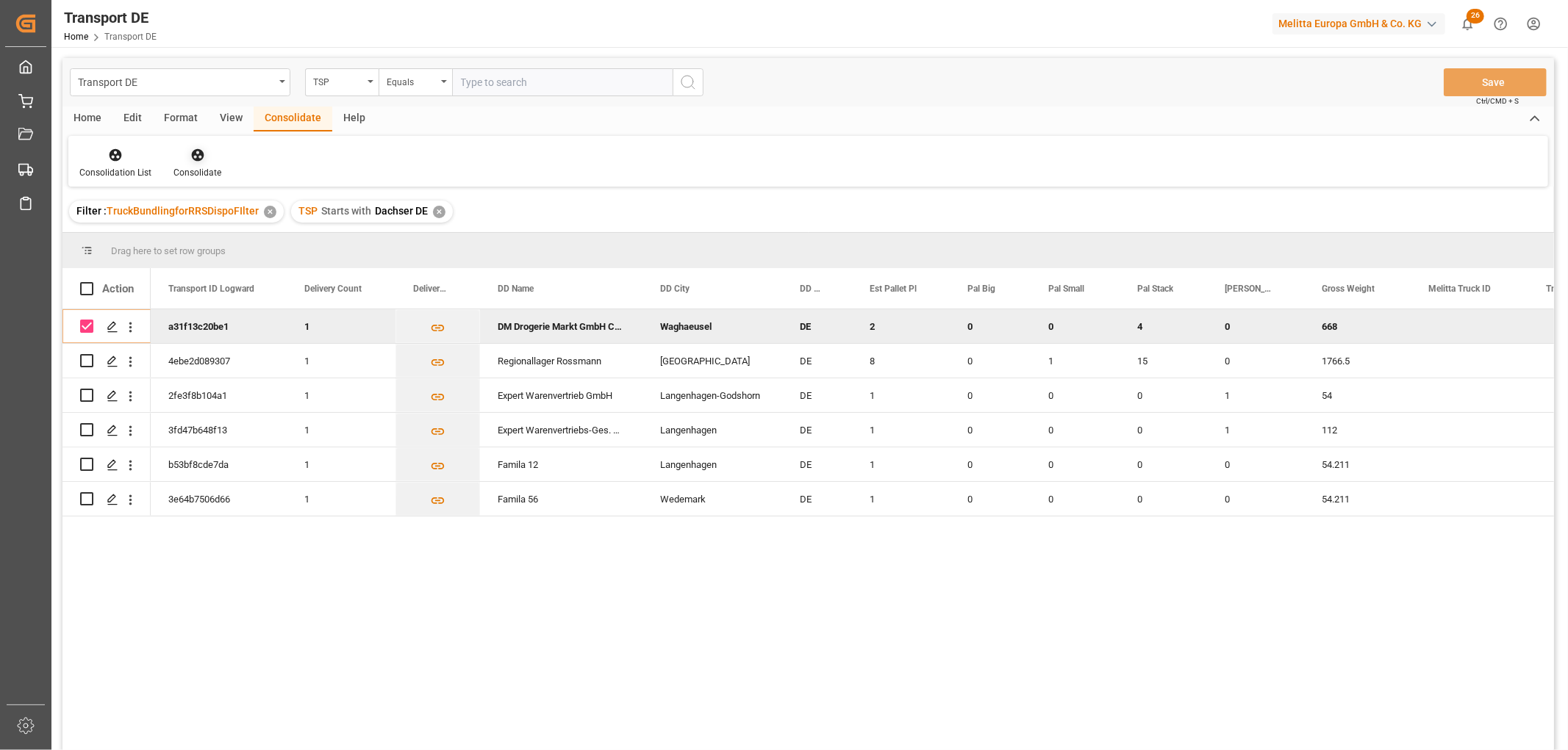
click at [195, 154] on icon at bounding box center [197, 155] width 12 height 12
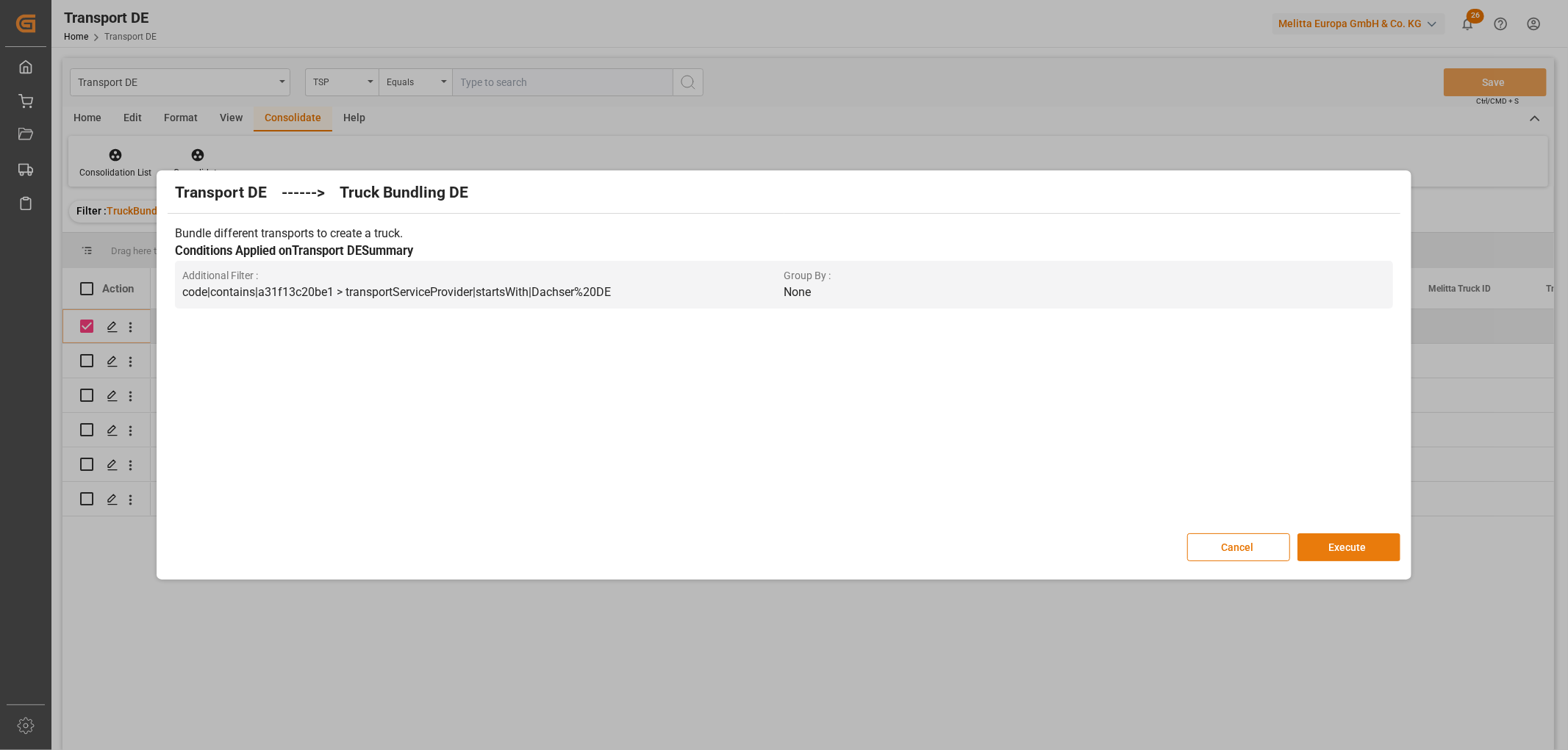
click at [1338, 545] on button "Execute" at bounding box center [1349, 547] width 103 height 28
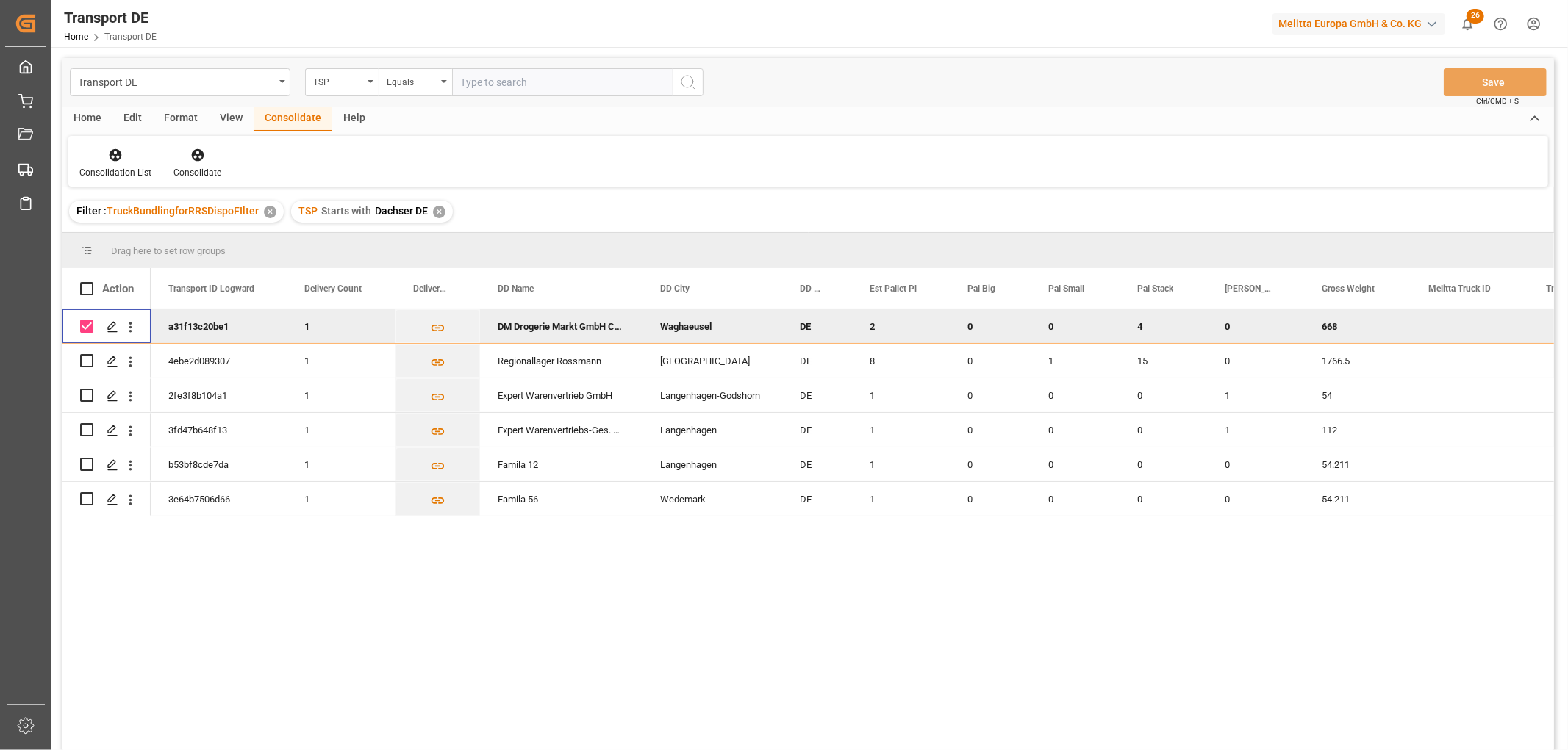
click at [84, 326] on input "Press Space to toggle row selection (checked)" at bounding box center [86, 326] width 13 height 13
checkbox input "false"
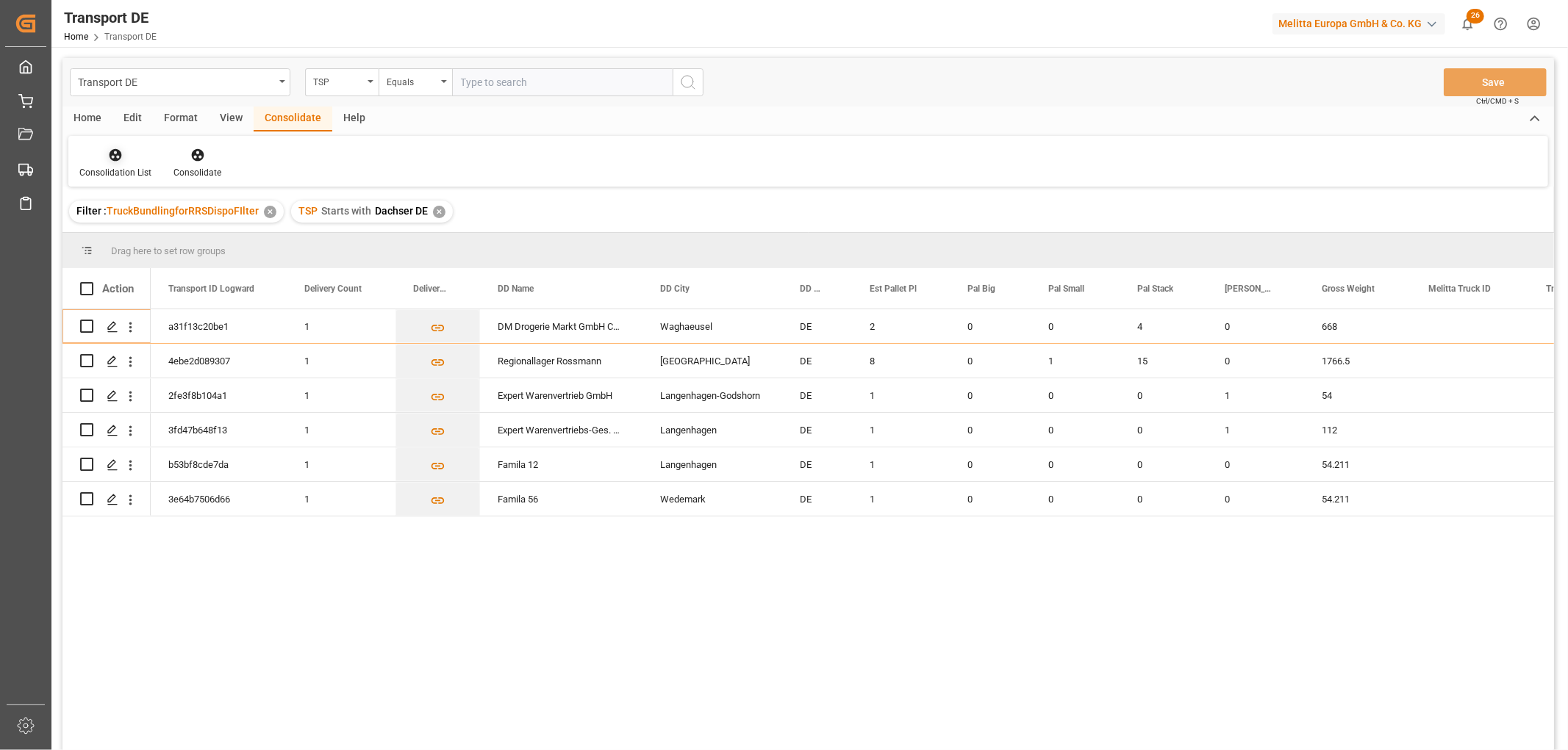
click at [114, 152] on icon at bounding box center [115, 154] width 15 height 15
click at [112, 237] on div "Transport DE TSP Equals Save Ctrl/CMD + S Home Edit Format View Consolidate Hel…" at bounding box center [808, 423] width 1492 height 731
click at [435, 205] on div "✕" at bounding box center [439, 212] width 12 height 12
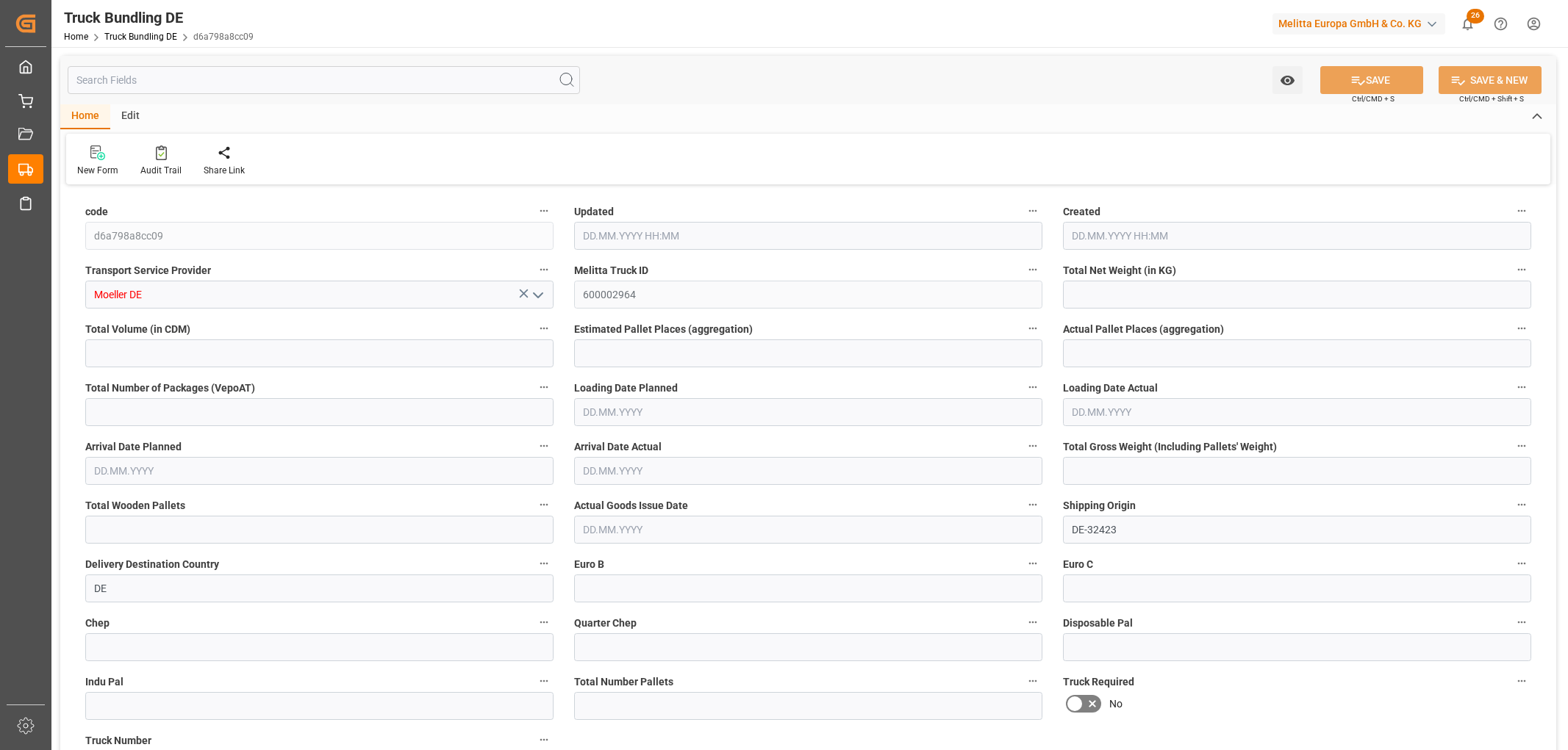
type input "500"
type input "4311.2"
type input "3"
type input "0"
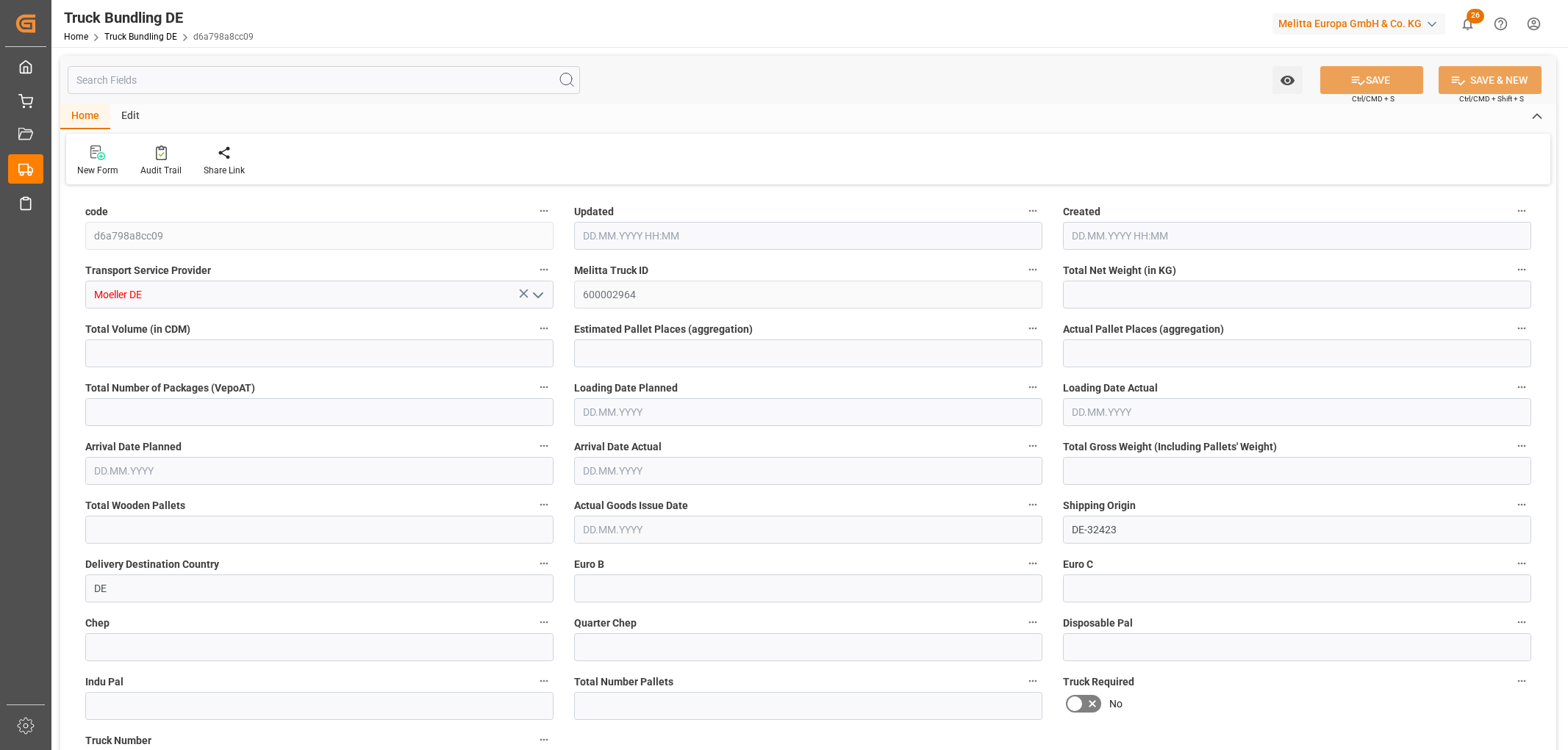
type input "835"
type input "5"
type input "0"
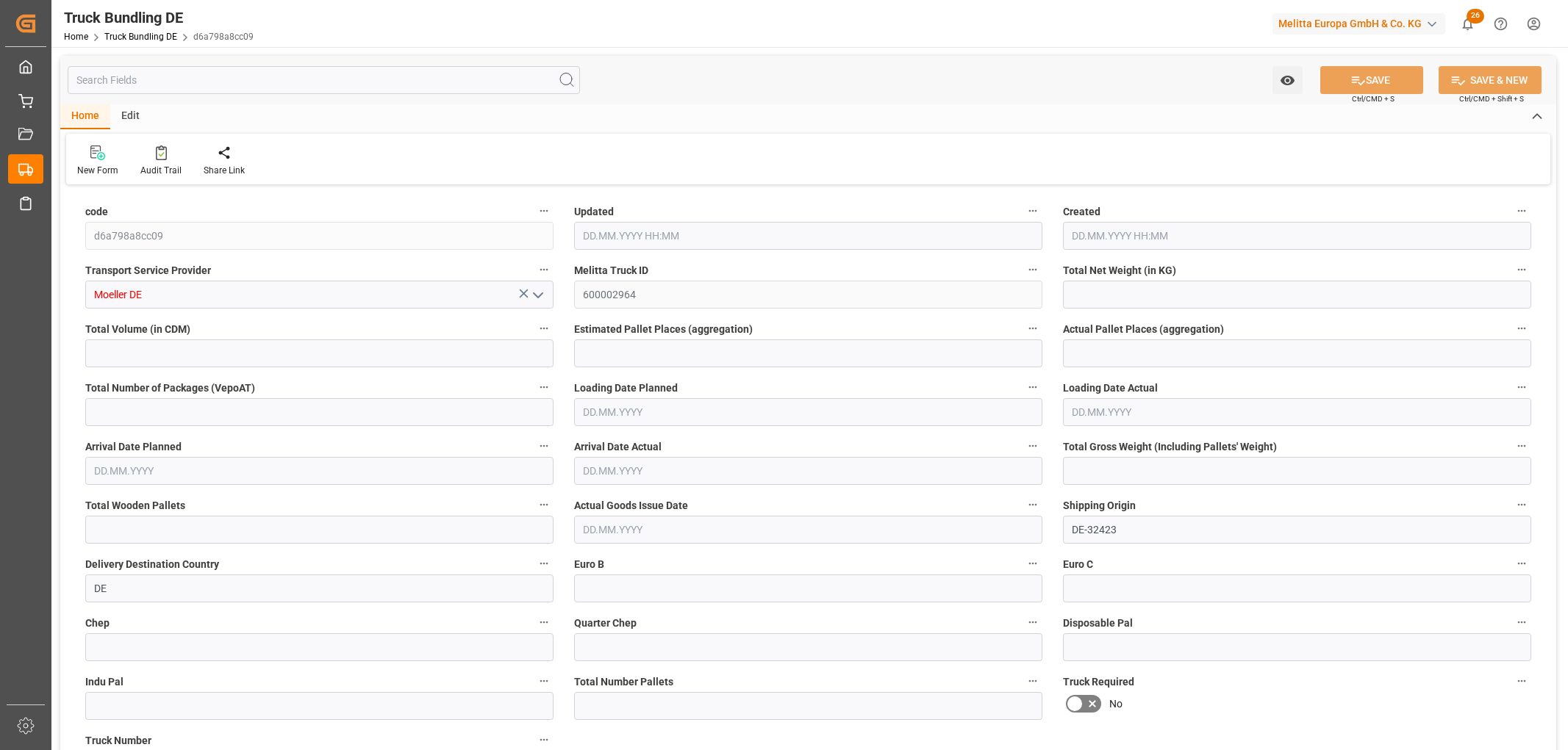
type input "0"
type input "25.09.2025 09:27"
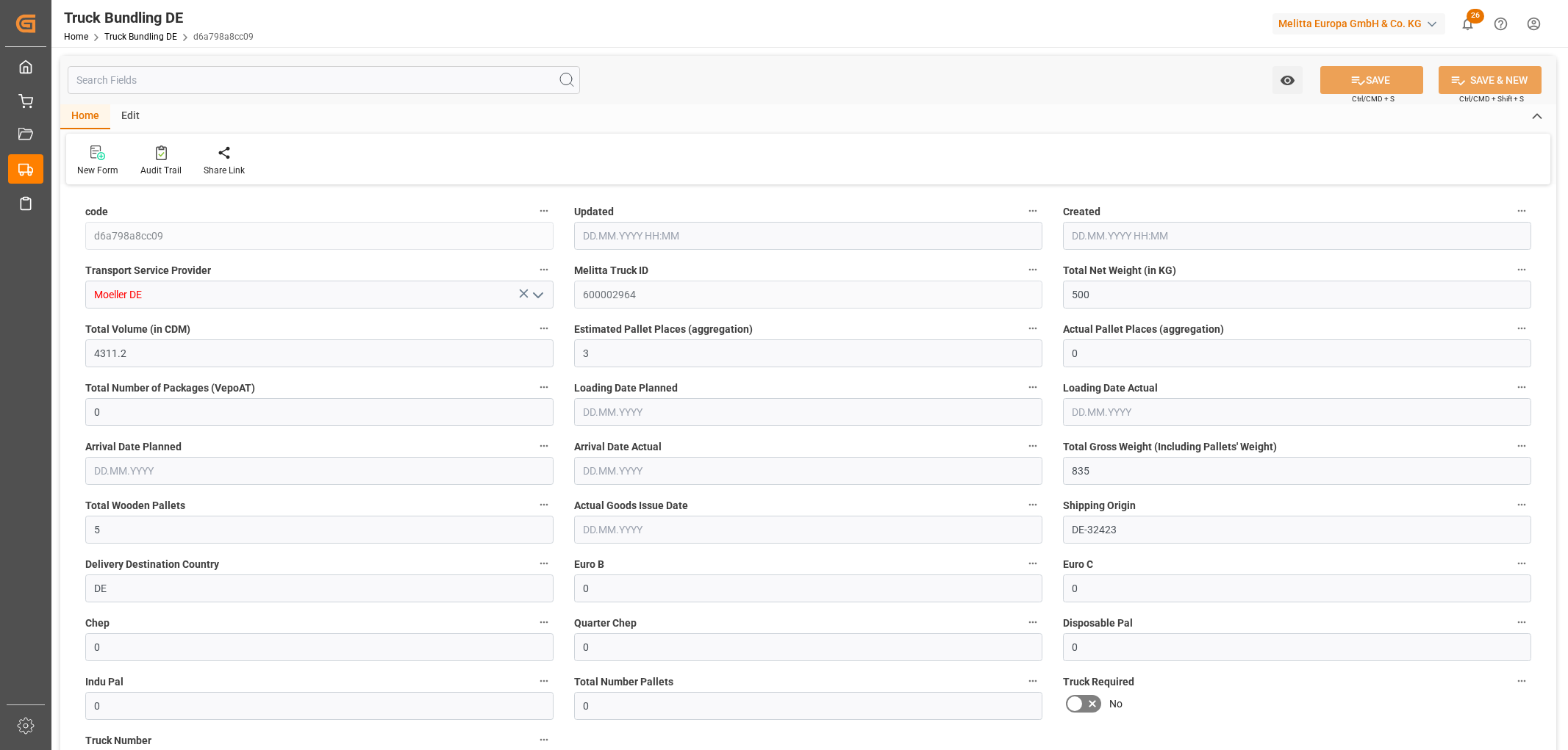
type input "25.09.2025 09:27"
type input "25.09.2025"
type input "29.09.2025"
type input "25.09.2025"
type input "700"
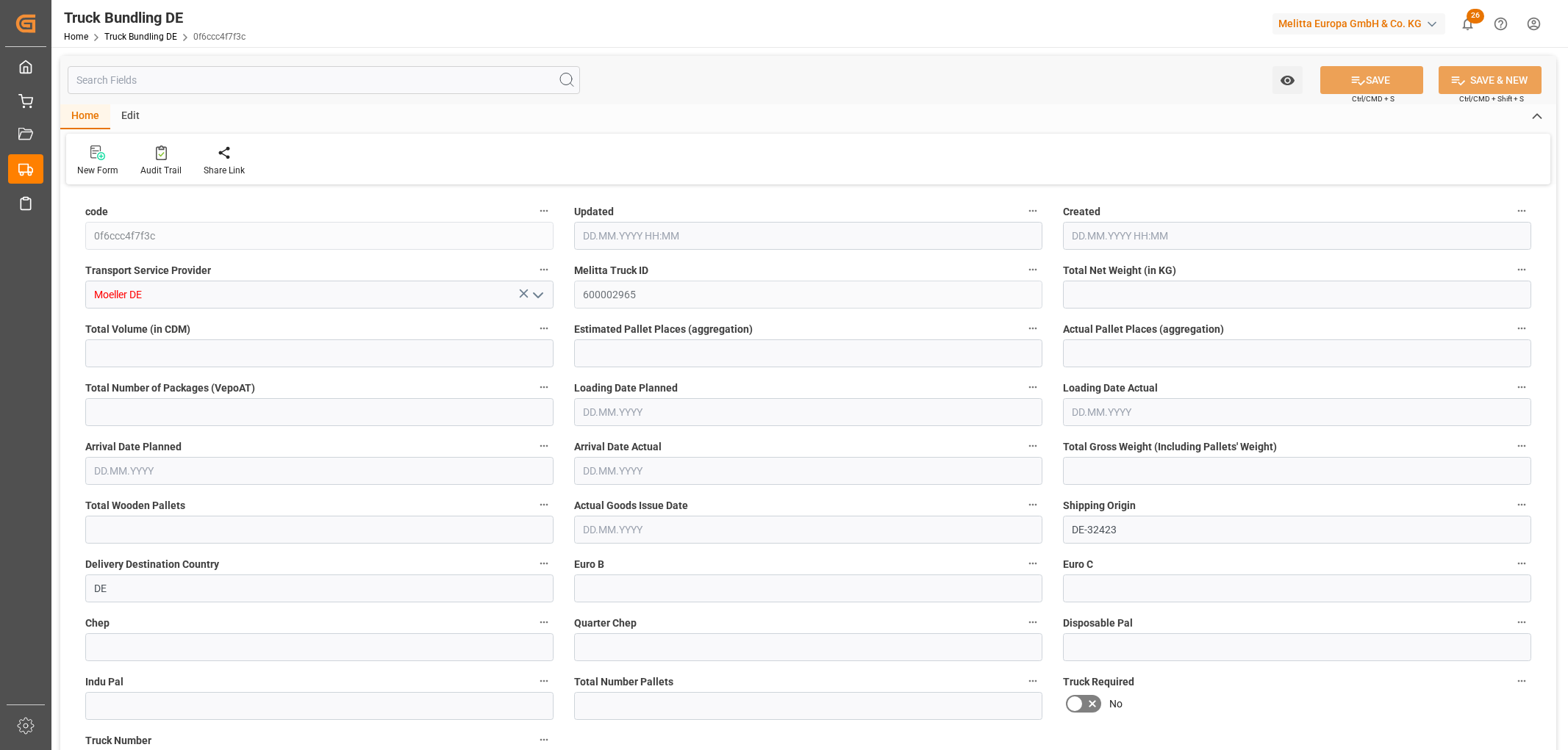
type input "6035.68"
type input "4"
type input "0"
type input "1169"
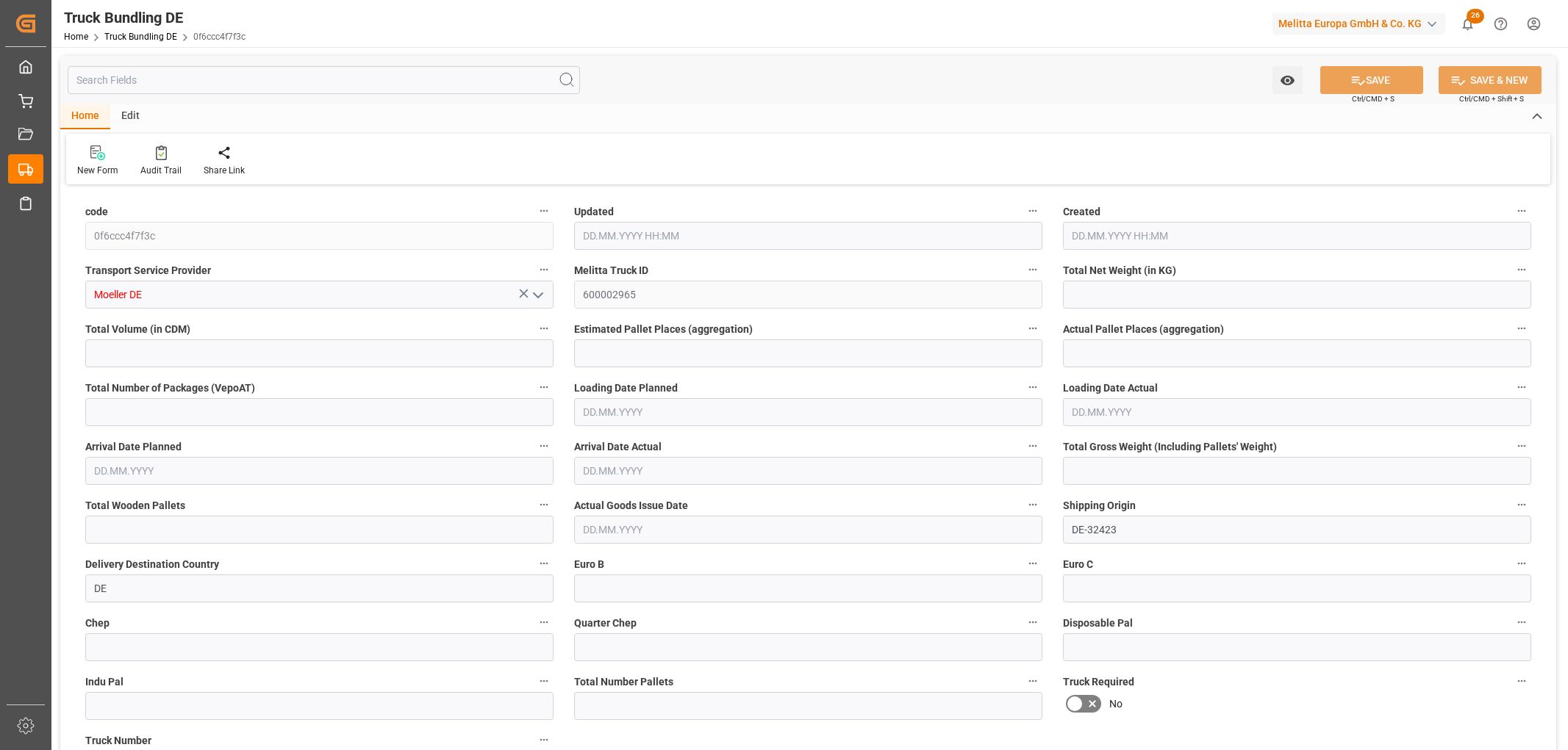
type input "7"
type input "0"
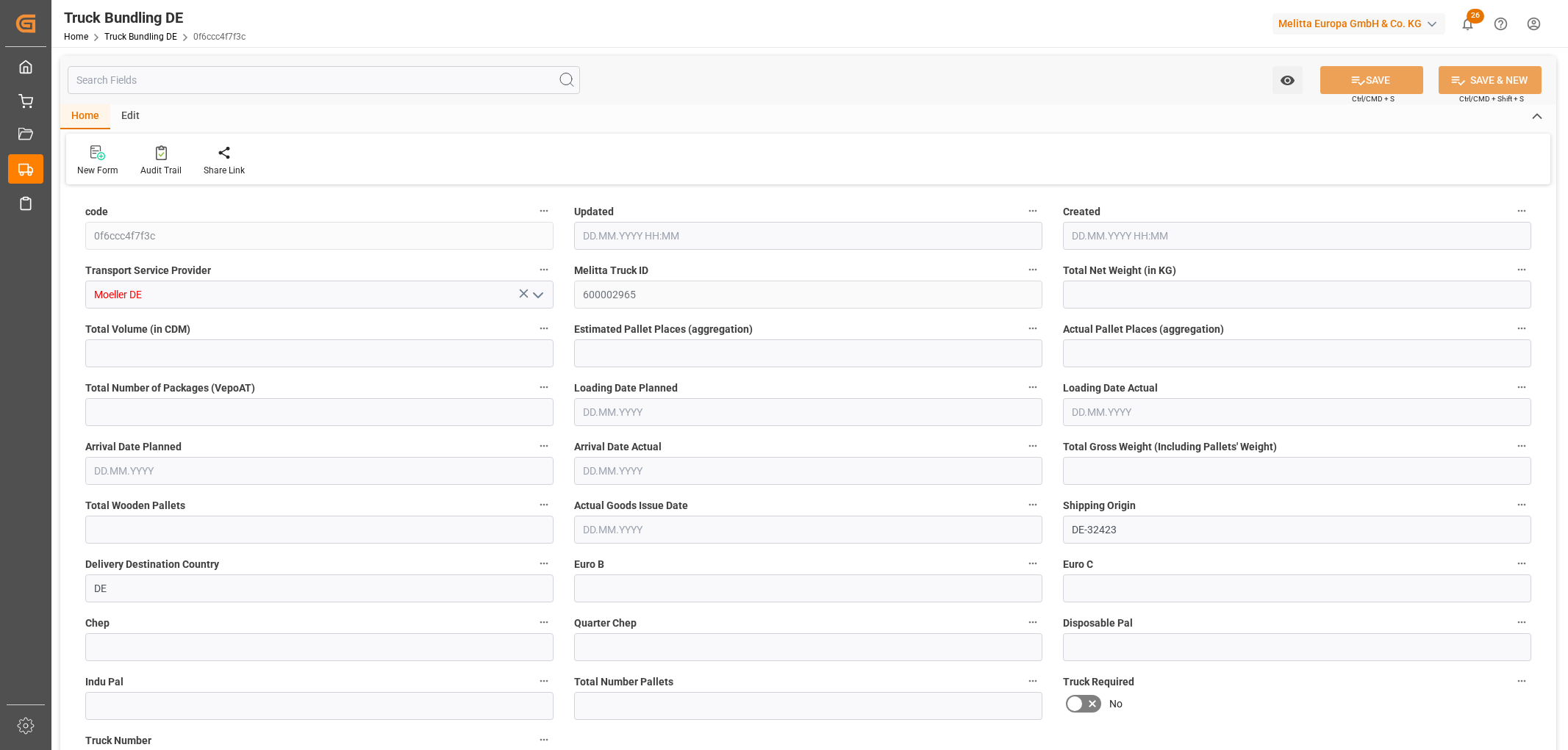
type input "0"
type input "25.09.2025 09:27"
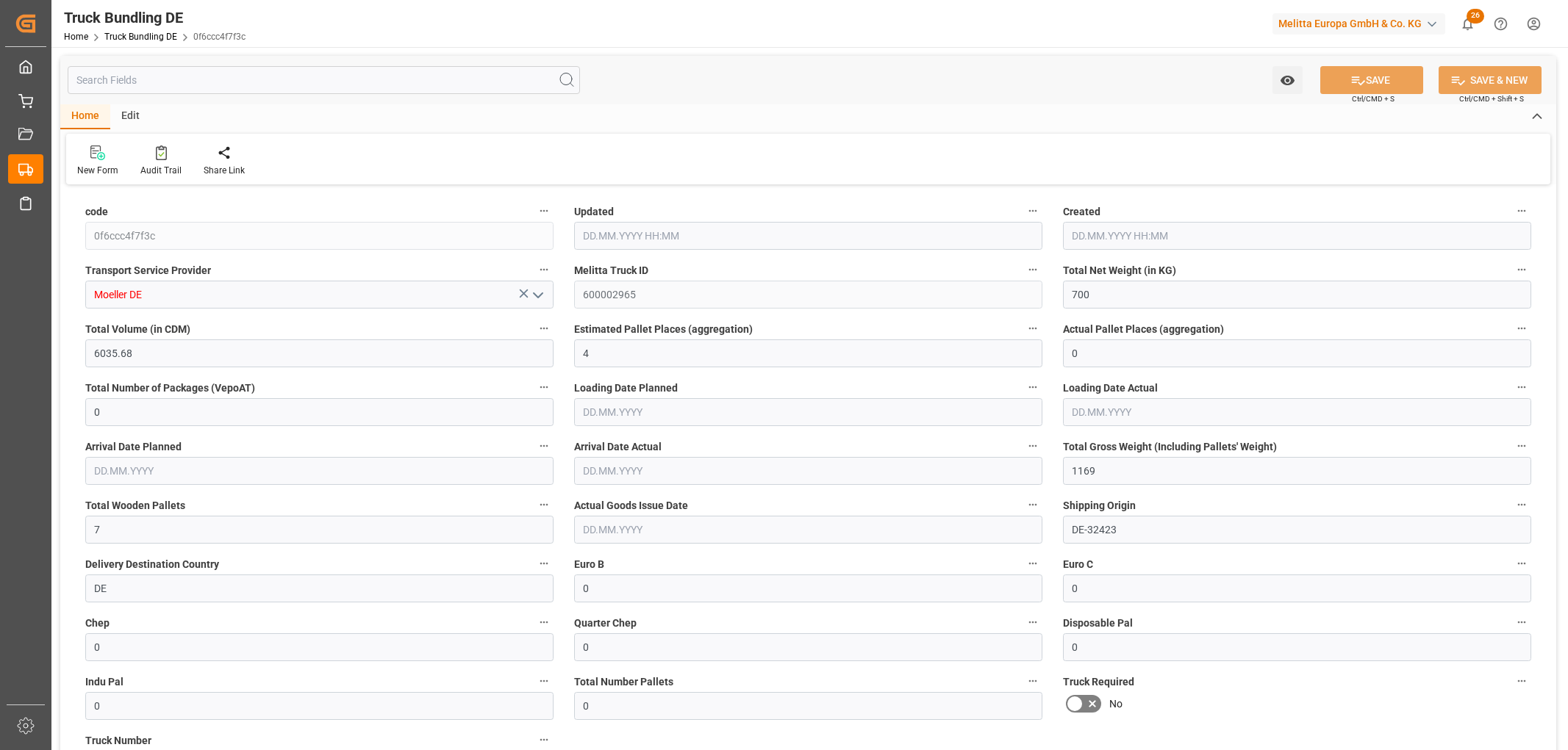
type input "26.09.2025"
type input "30.09.2025"
type input "25.09.2025"
type input "25.09.2025 09:28"
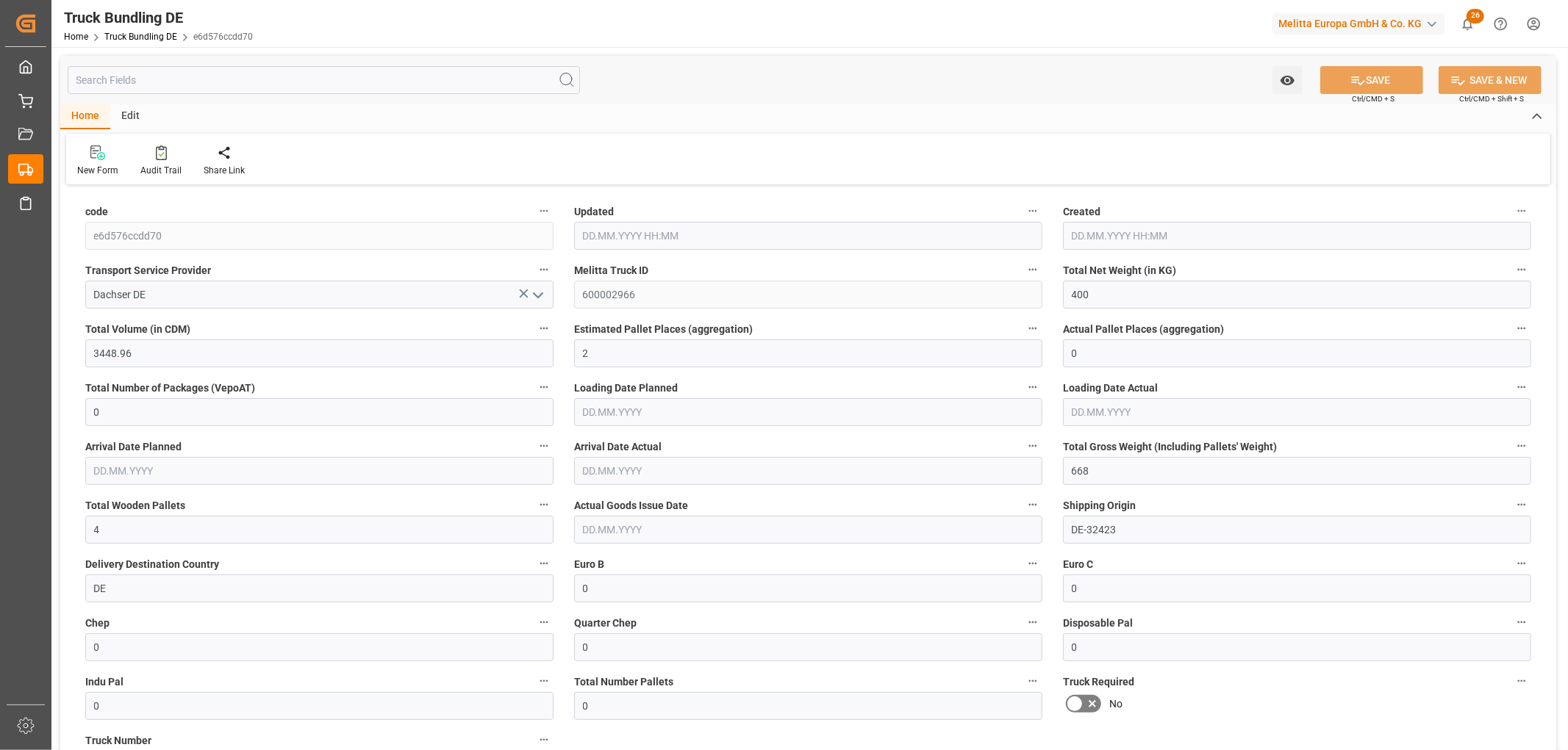
type input "26.09.2025"
type input "30.09.2025"
type input "25.09.2025"
